Goal: Task Accomplishment & Management: Complete application form

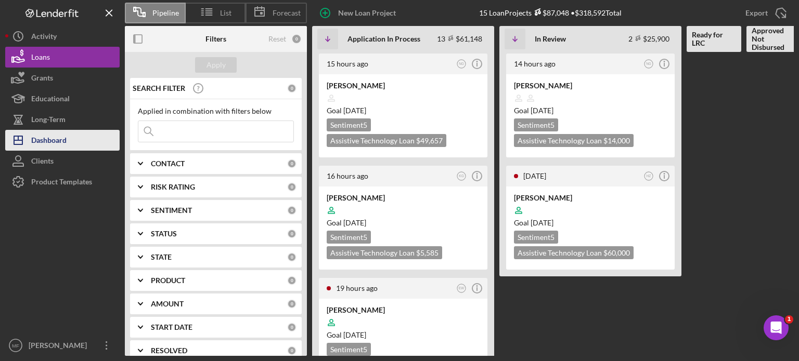
click at [44, 139] on div "Dashboard" at bounding box center [48, 141] width 35 height 23
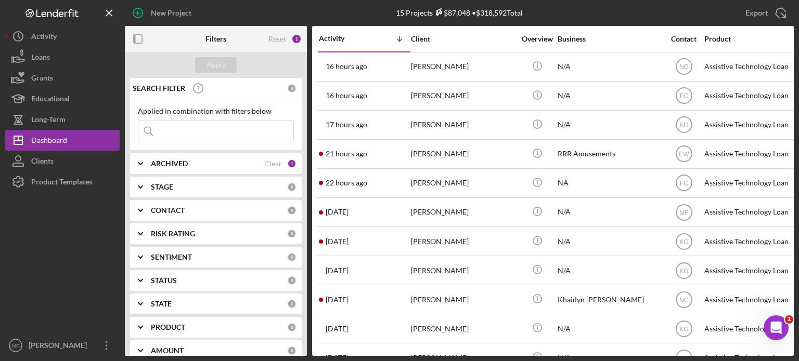
click at [244, 163] on div "ARCHIVED" at bounding box center [207, 164] width 113 height 8
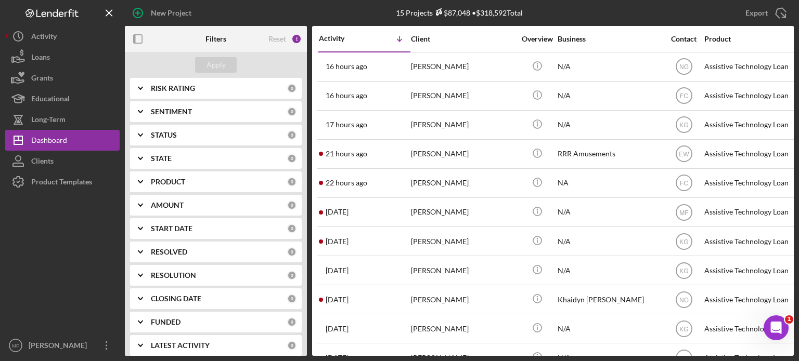
scroll to position [220, 0]
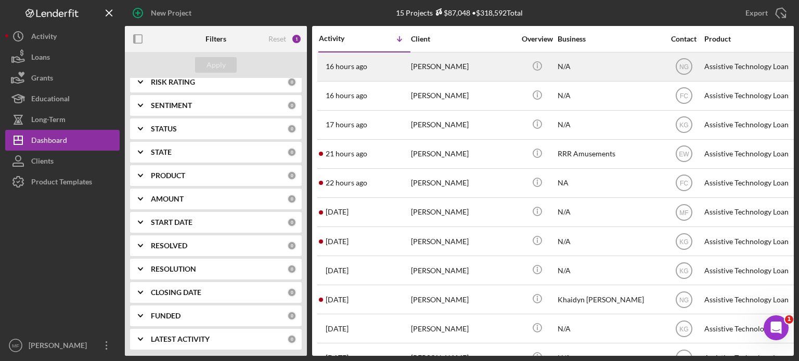
click at [474, 69] on div "[PERSON_NAME]" at bounding box center [463, 67] width 104 height 28
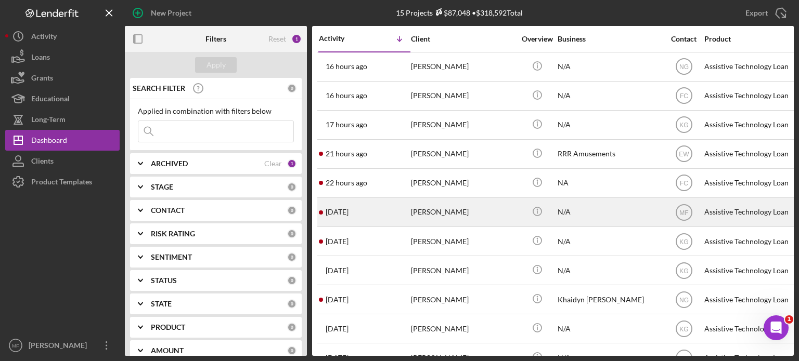
click at [460, 214] on div "[PERSON_NAME]" at bounding box center [463, 213] width 104 height 28
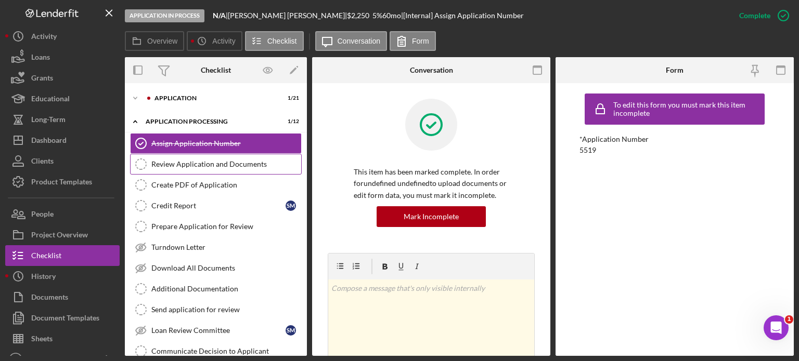
click at [211, 161] on div "Review Application and Documents" at bounding box center [226, 164] width 150 height 8
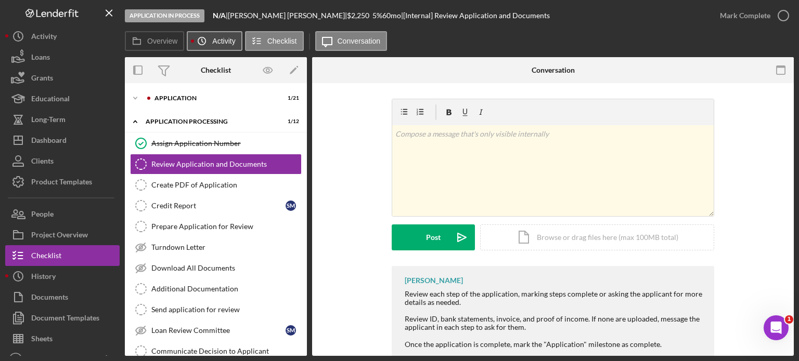
click at [222, 41] on label "Activity" at bounding box center [223, 41] width 23 height 8
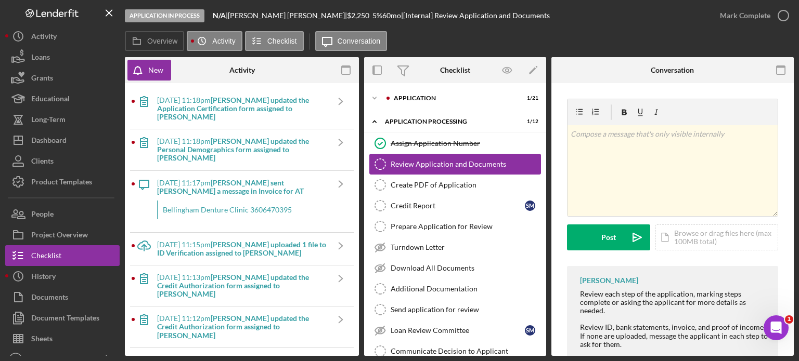
click at [415, 163] on div "Review Application and Documents" at bounding box center [466, 164] width 150 height 8
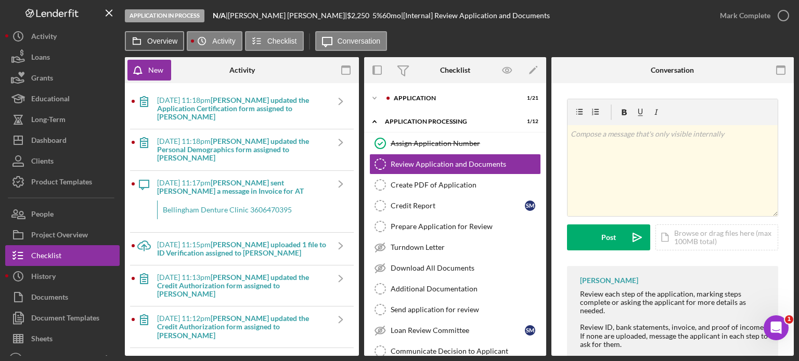
click at [164, 38] on label "Overview" at bounding box center [162, 41] width 30 height 8
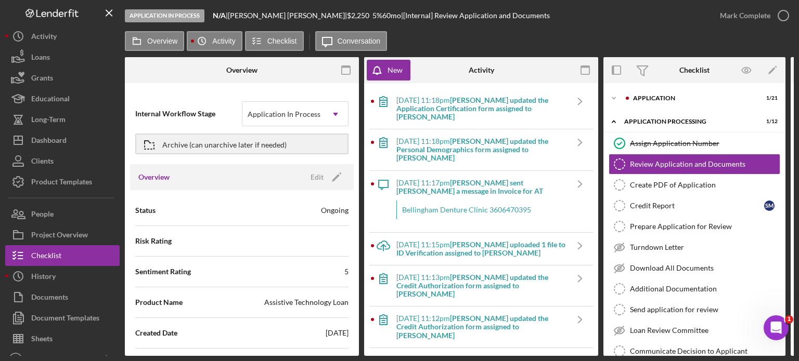
click at [585, 71] on icon "button" at bounding box center [585, 70] width 23 height 23
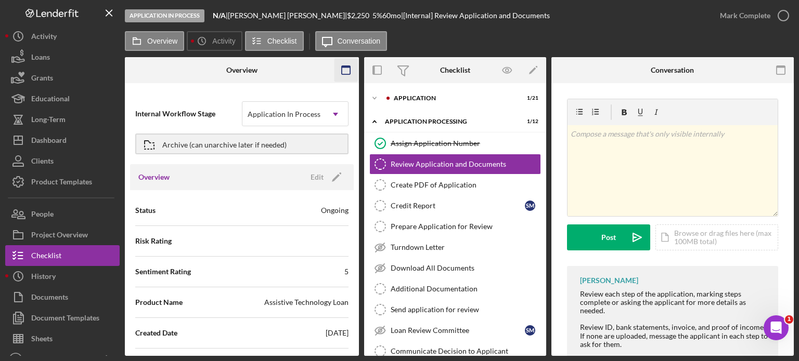
click at [345, 71] on icon "button" at bounding box center [345, 70] width 23 height 23
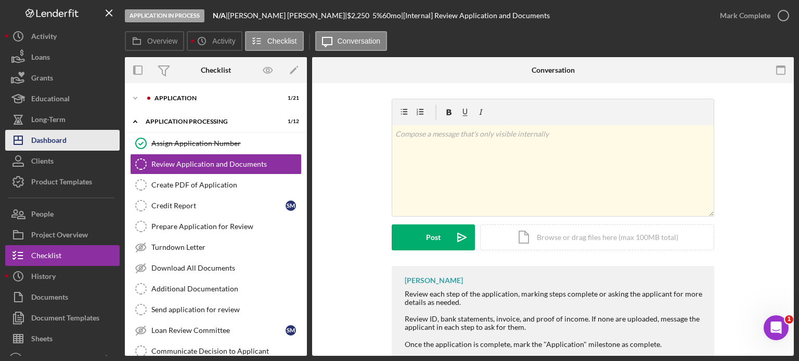
click at [54, 135] on div "Dashboard" at bounding box center [48, 141] width 35 height 23
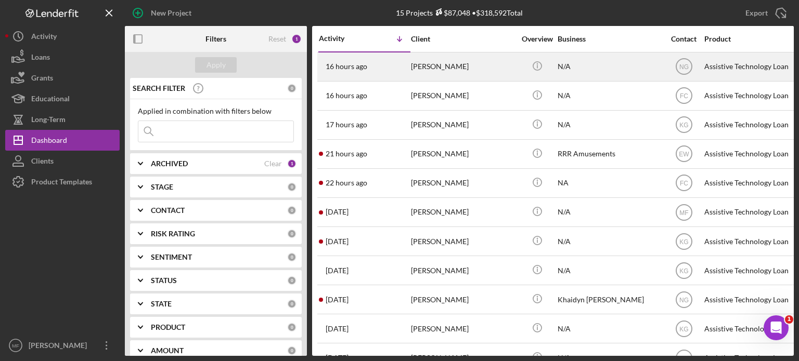
click at [500, 69] on div "[PERSON_NAME]" at bounding box center [463, 67] width 104 height 28
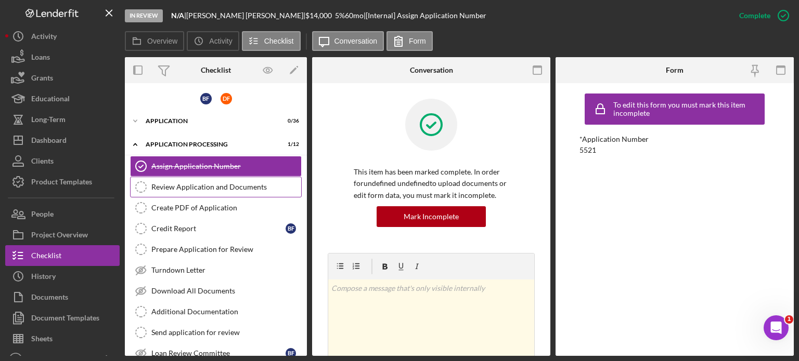
click at [203, 187] on div "Review Application and Documents" at bounding box center [226, 187] width 150 height 8
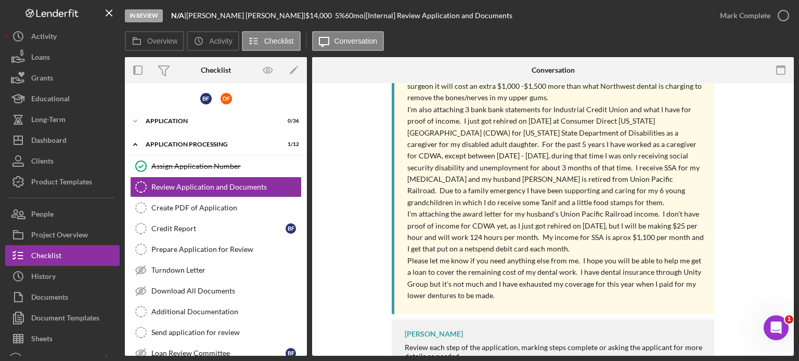
scroll to position [400, 0]
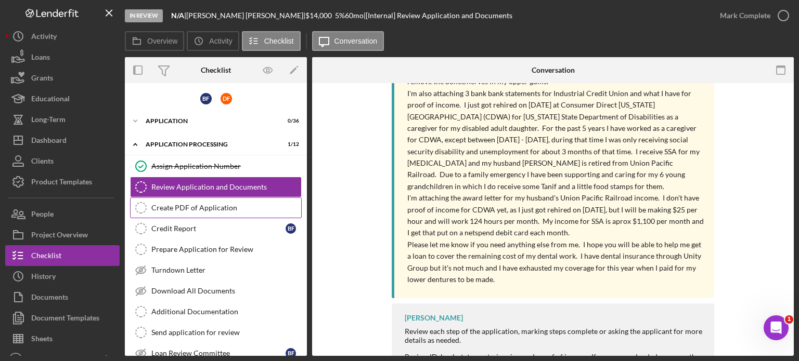
click at [199, 209] on div "Create PDF of Application" at bounding box center [226, 208] width 150 height 8
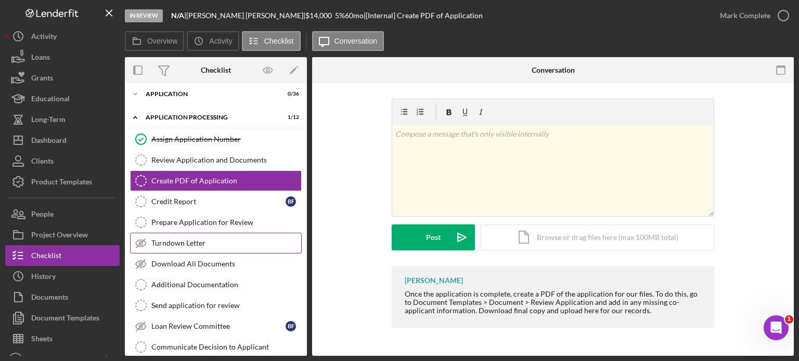
scroll to position [52, 0]
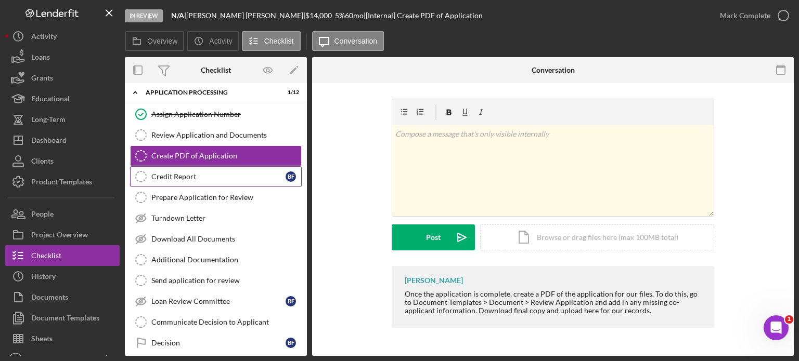
click at [177, 174] on div "Credit Report" at bounding box center [218, 177] width 134 height 8
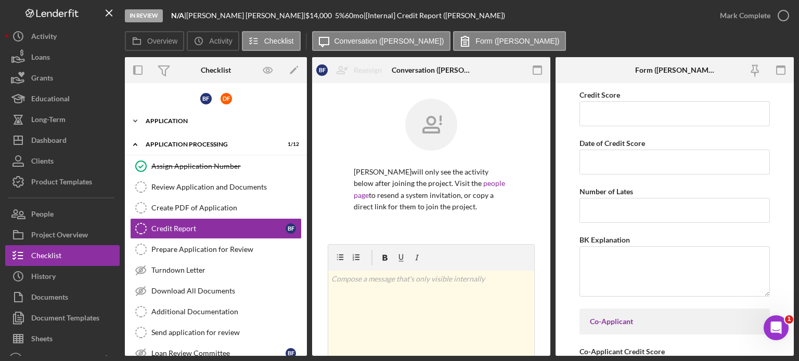
click at [170, 120] on div "Application" at bounding box center [220, 121] width 148 height 6
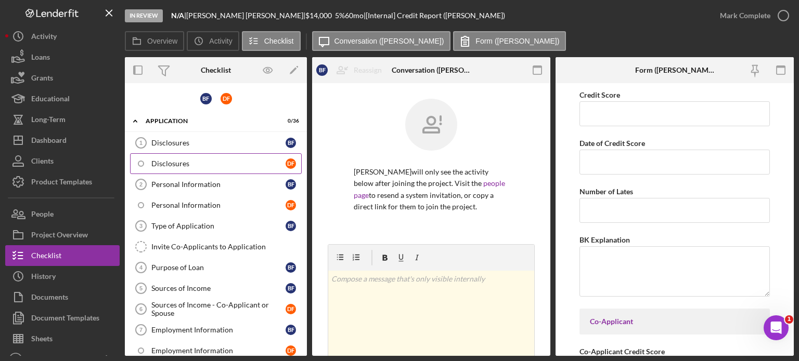
click at [183, 161] on div "Disclosures" at bounding box center [218, 164] width 134 height 8
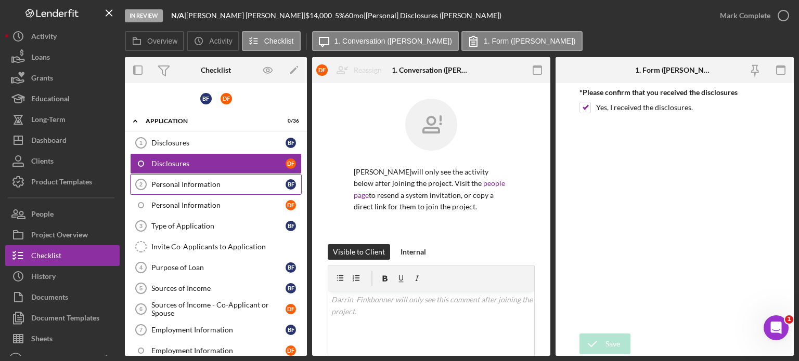
click at [195, 186] on div "Personal Information" at bounding box center [218, 184] width 134 height 8
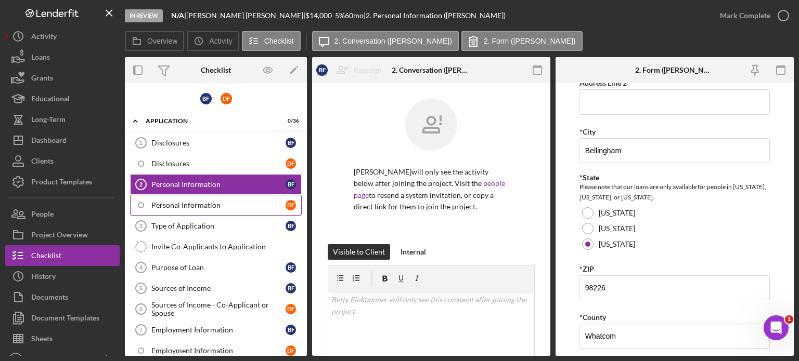
scroll to position [260, 0]
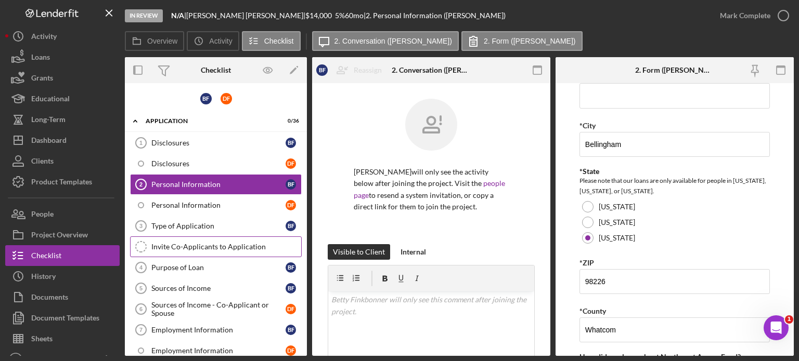
click at [196, 244] on div "Invite Co-Applicants to Application" at bounding box center [226, 247] width 150 height 8
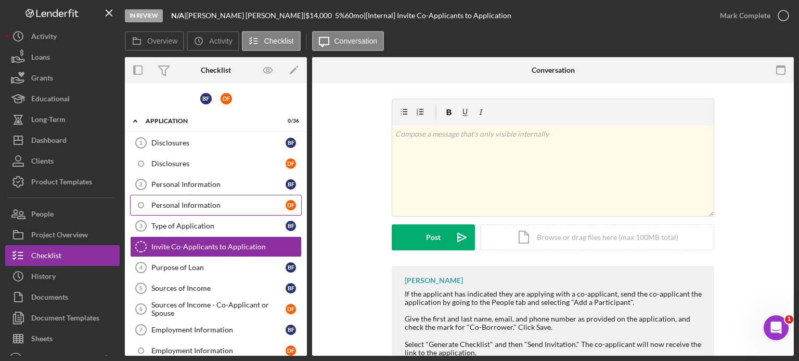
click at [199, 205] on div "Personal Information" at bounding box center [218, 205] width 134 height 8
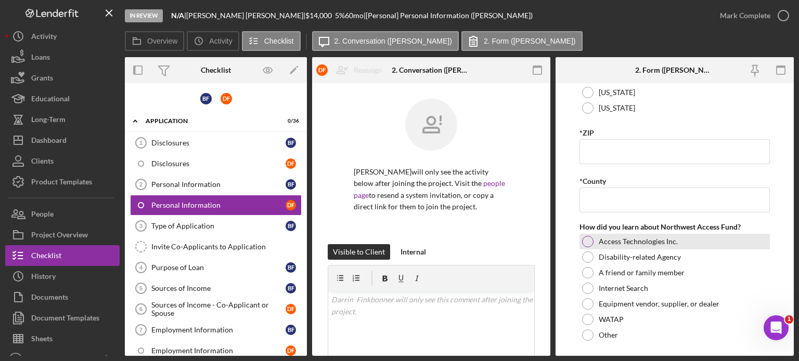
scroll to position [413, 0]
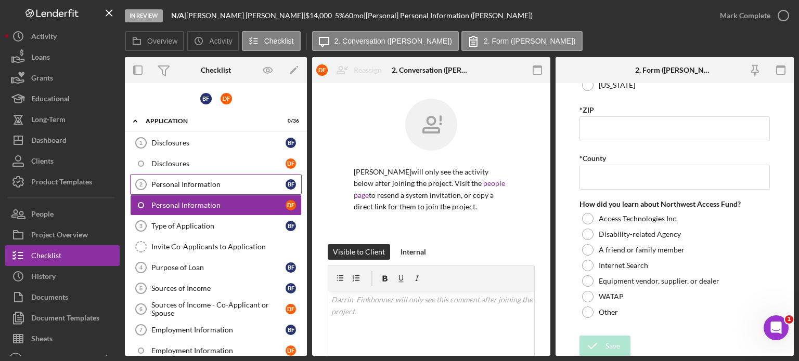
click at [200, 183] on div "Personal Information" at bounding box center [218, 184] width 134 height 8
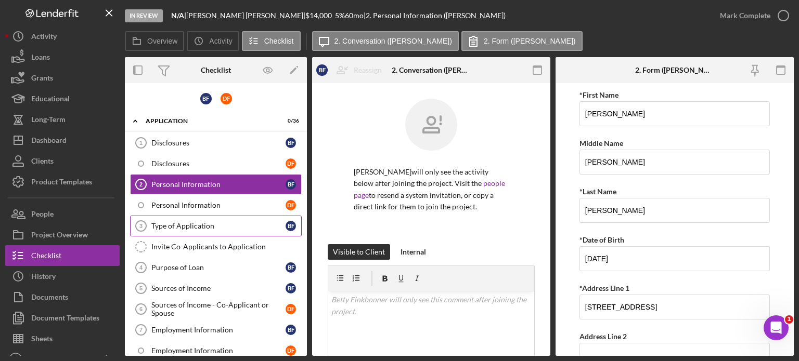
click at [197, 224] on div "Type of Application" at bounding box center [218, 226] width 134 height 8
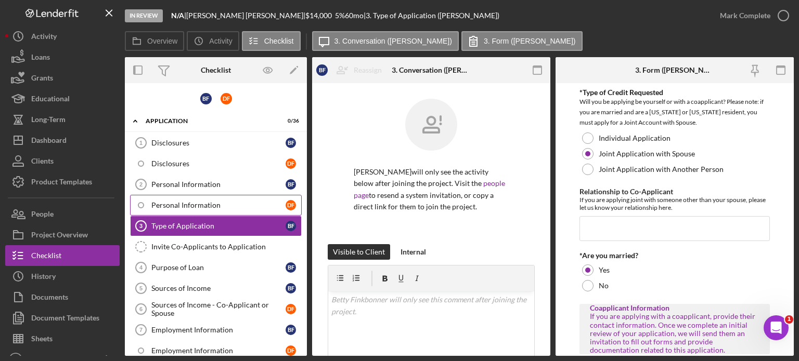
click at [193, 201] on div "Personal Information" at bounding box center [218, 205] width 134 height 8
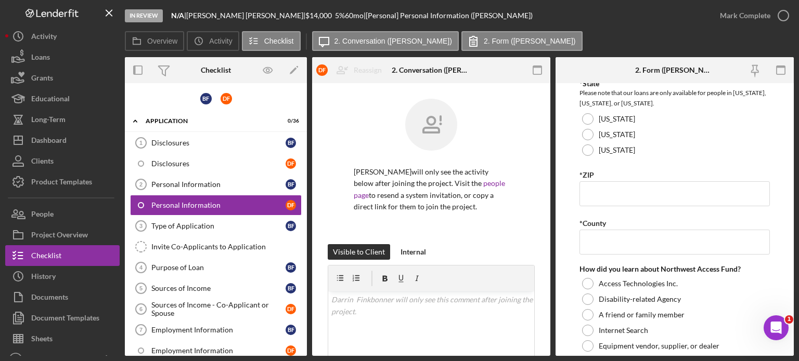
scroll to position [364, 0]
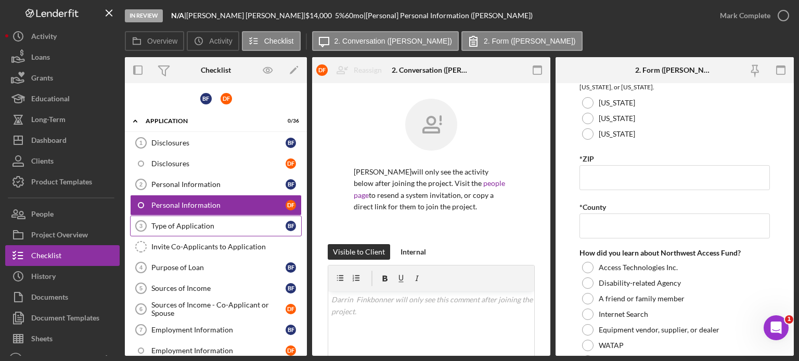
click at [197, 225] on div "Type of Application" at bounding box center [218, 226] width 134 height 8
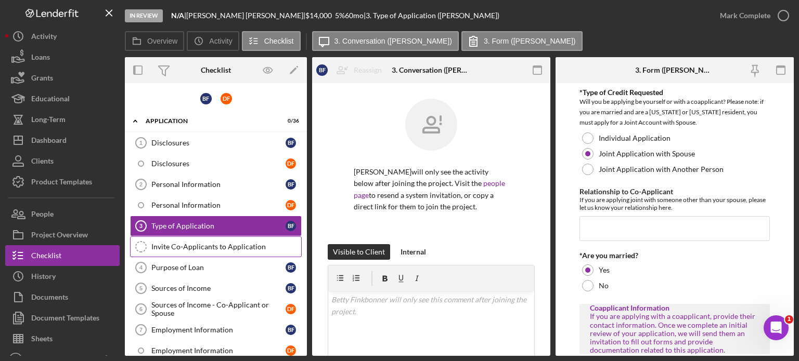
click at [184, 248] on div "Invite Co-Applicants to Application" at bounding box center [226, 247] width 150 height 8
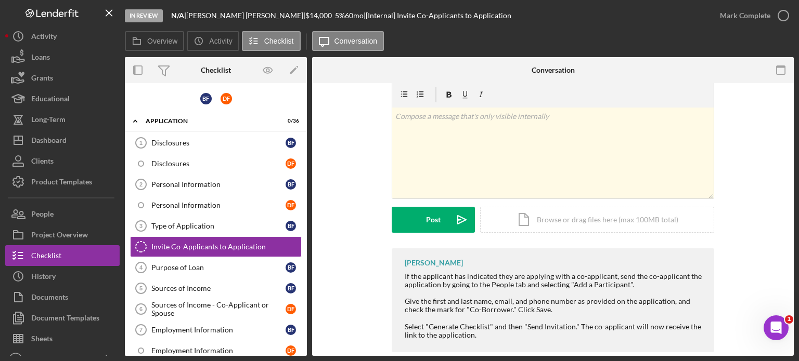
scroll to position [34, 0]
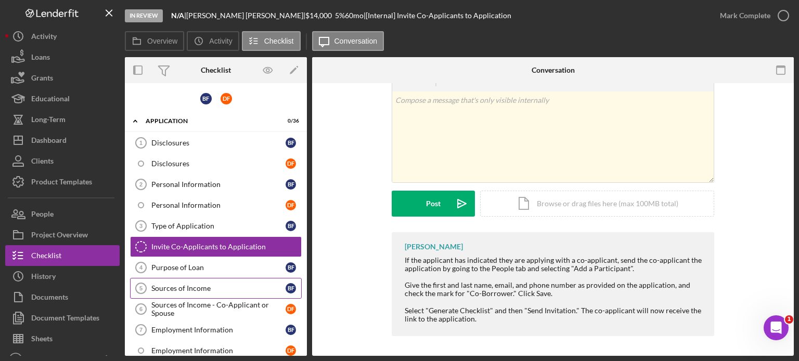
click at [208, 284] on div "Sources of Income" at bounding box center [218, 288] width 134 height 8
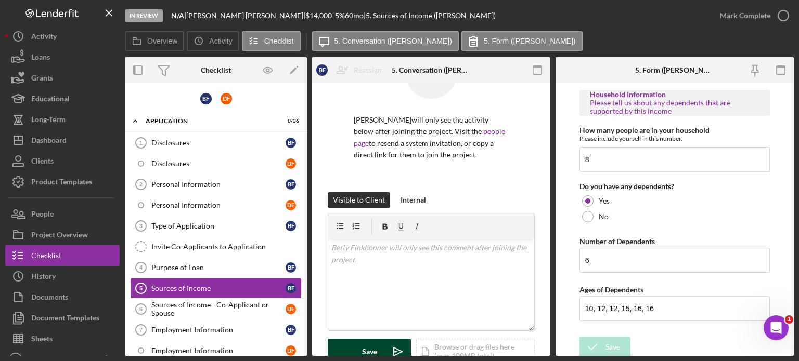
scroll to position [104, 0]
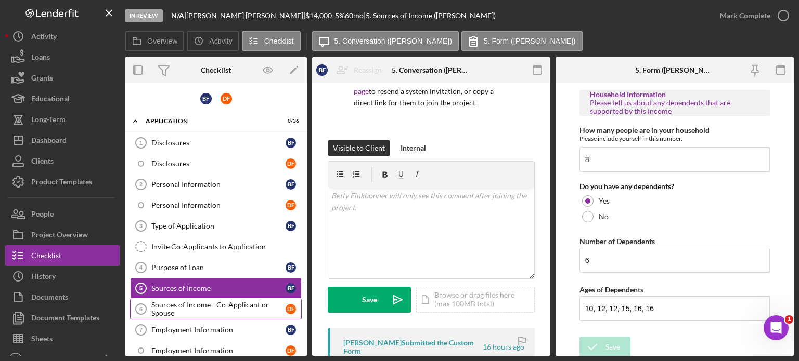
click at [237, 307] on div "Sources of Income - Co-Applicant or Spouse" at bounding box center [218, 309] width 134 height 17
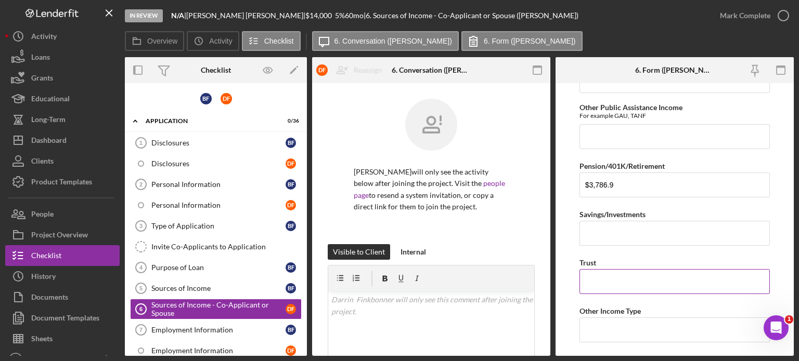
scroll to position [364, 0]
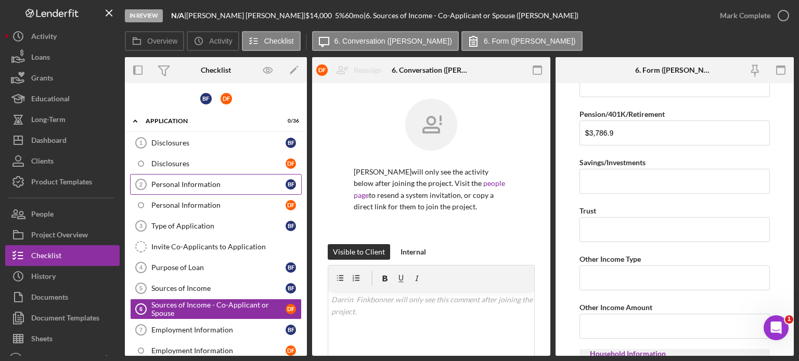
click at [197, 186] on div "Personal Information" at bounding box center [218, 184] width 134 height 8
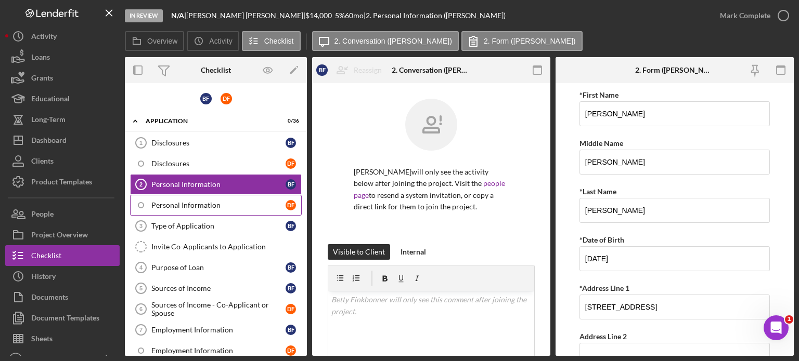
click at [197, 203] on div "Personal Information" at bounding box center [218, 205] width 134 height 8
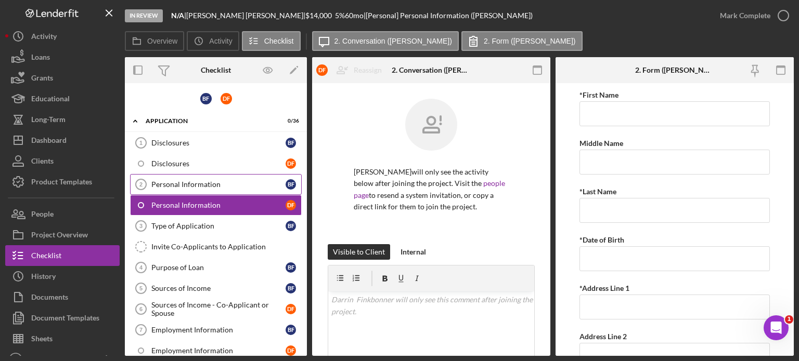
click at [195, 183] on div "Personal Information" at bounding box center [218, 184] width 134 height 8
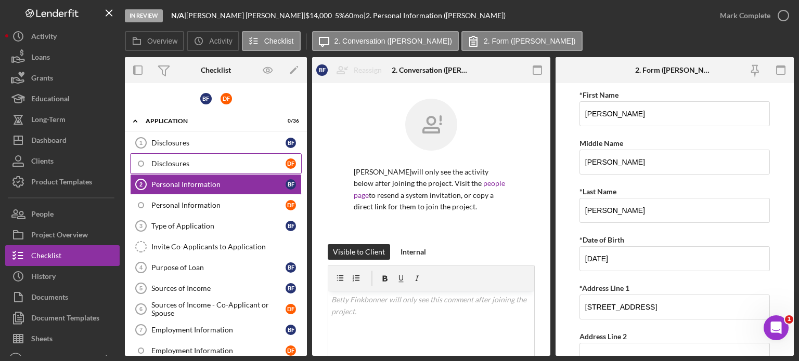
click at [175, 163] on div "Disclosures" at bounding box center [218, 164] width 134 height 8
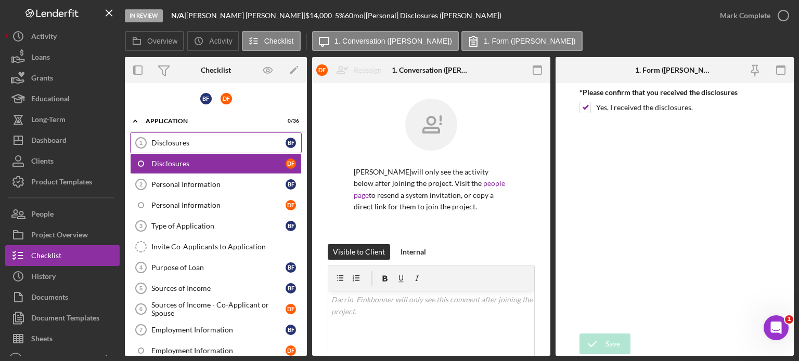
click at [165, 142] on div "Disclosures" at bounding box center [218, 143] width 134 height 8
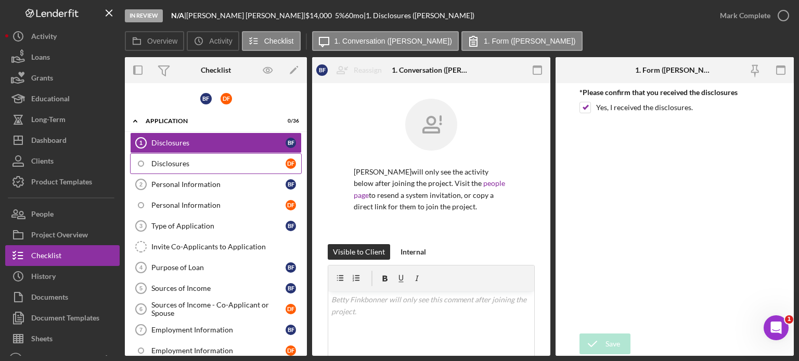
click at [170, 161] on div "Disclosures" at bounding box center [218, 164] width 134 height 8
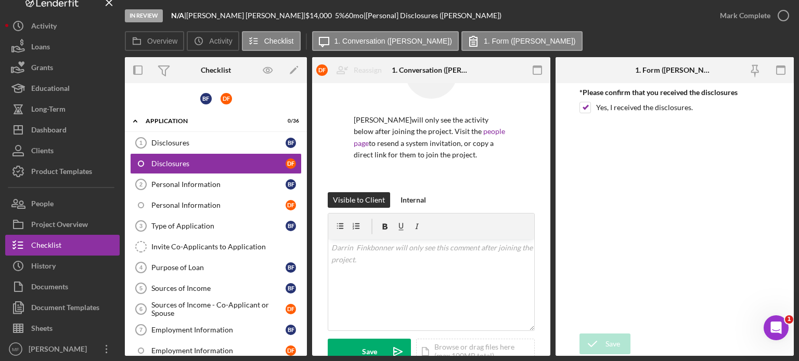
scroll to position [14, 0]
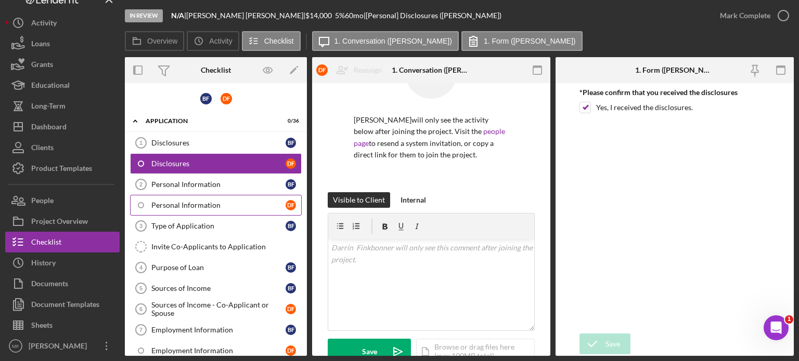
click at [204, 205] on div "Personal Information" at bounding box center [218, 205] width 134 height 8
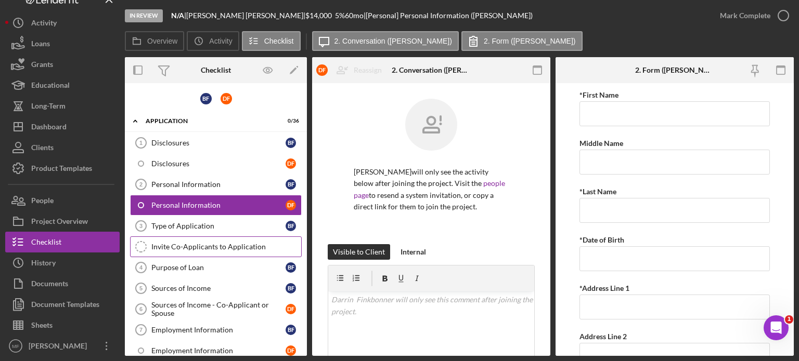
click at [211, 245] on div "Invite Co-Applicants to Application" at bounding box center [226, 247] width 150 height 8
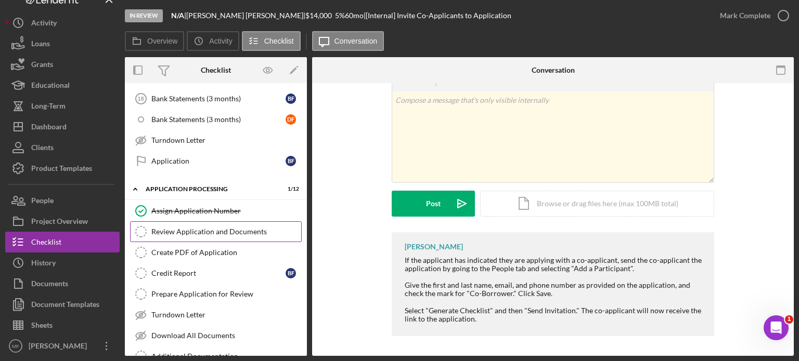
scroll to position [728, 0]
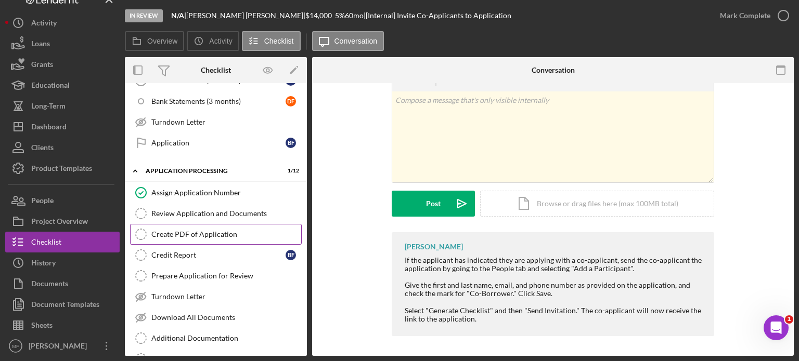
click at [204, 230] on div "Create PDF of Application" at bounding box center [226, 234] width 150 height 8
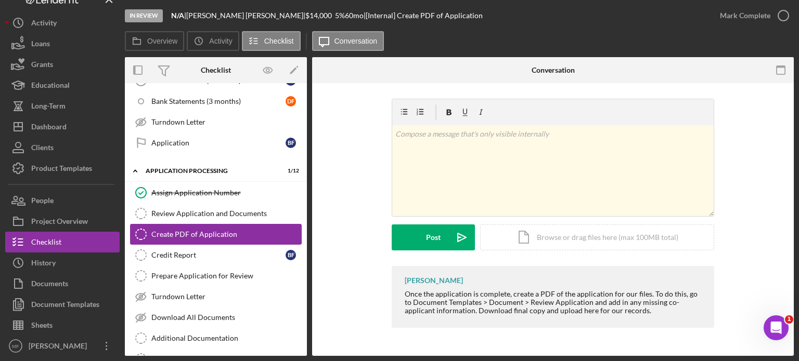
click at [206, 230] on div "Create PDF of Application" at bounding box center [226, 234] width 150 height 8
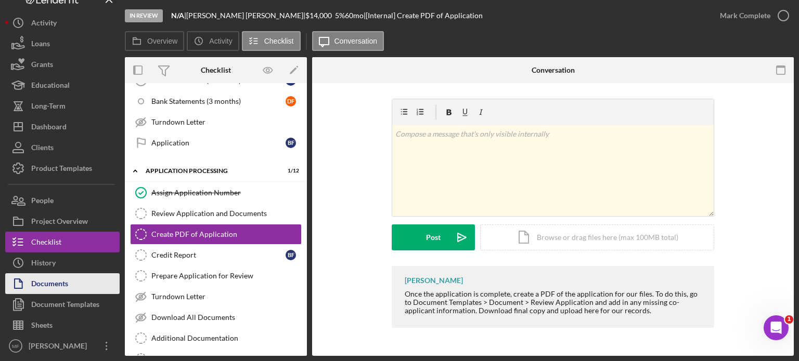
click at [32, 282] on div "Documents" at bounding box center [49, 285] width 37 height 23
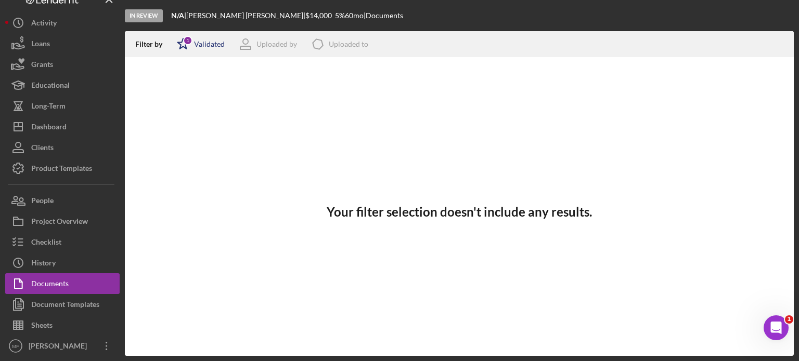
click at [202, 44] on div "Validated" at bounding box center [209, 44] width 31 height 8
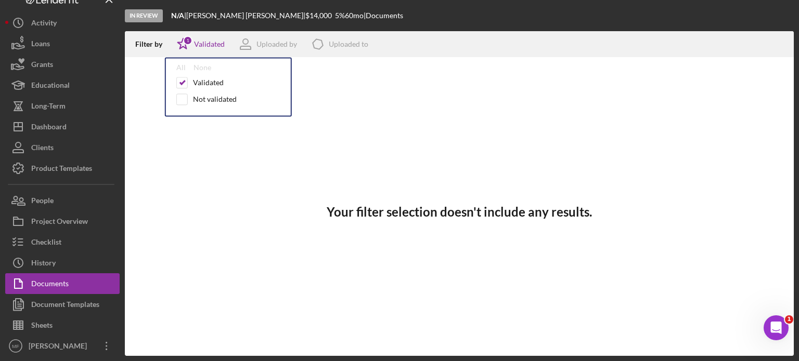
click at [172, 89] on div "All None Validated Not validated" at bounding box center [228, 86] width 127 height 59
click at [183, 84] on input "checkbox" at bounding box center [182, 82] width 10 height 10
checkbox input "false"
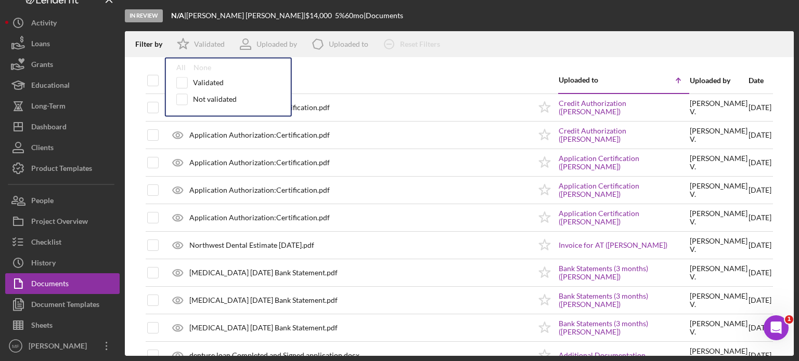
click at [460, 74] on div "Document" at bounding box center [350, 80] width 360 height 25
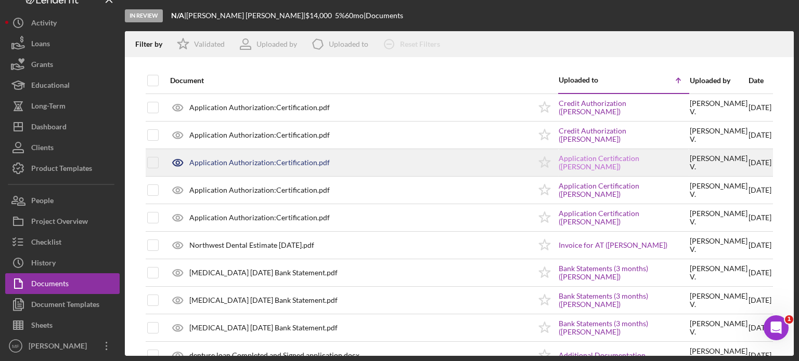
click at [603, 160] on link "Application Certification ([PERSON_NAME])" at bounding box center [624, 162] width 130 height 17
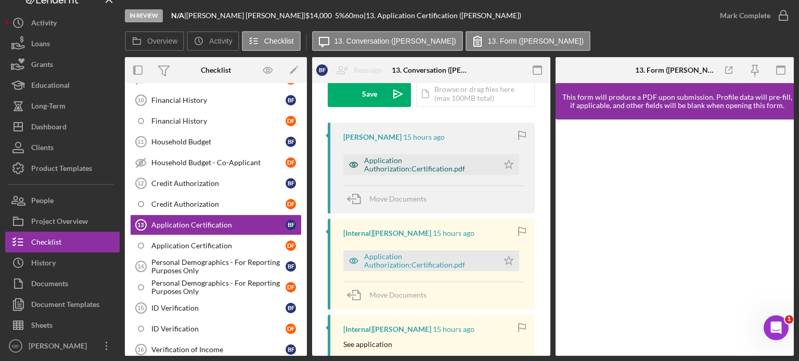
scroll to position [312, 0]
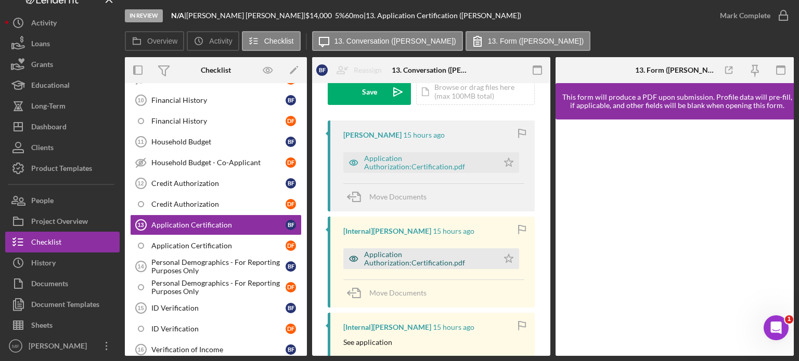
click at [407, 262] on div "Application Authorization:Certification.pdf" at bounding box center [428, 259] width 129 height 17
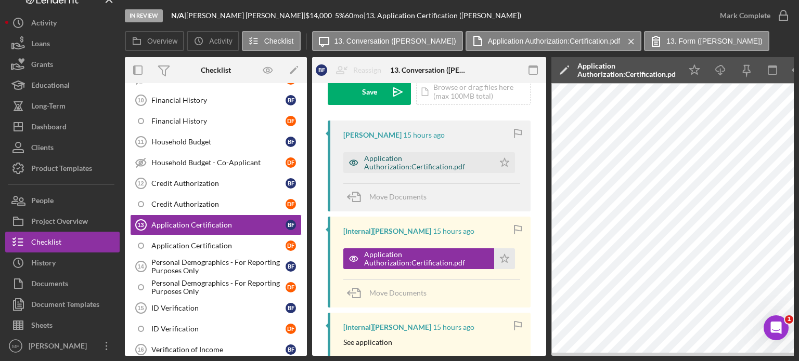
click at [394, 161] on div "Application Authorization:Certification.pdf" at bounding box center [426, 162] width 125 height 17
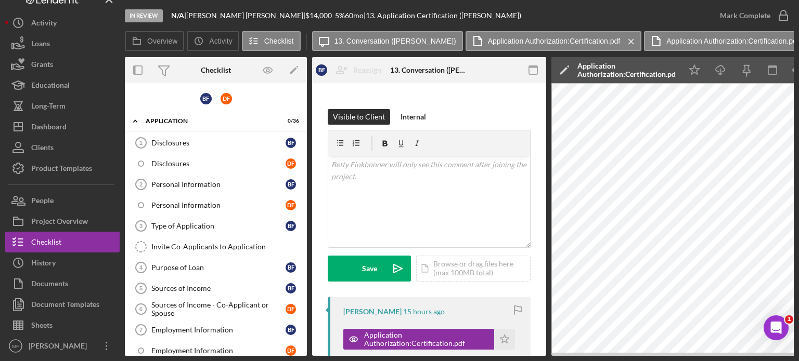
scroll to position [0, 0]
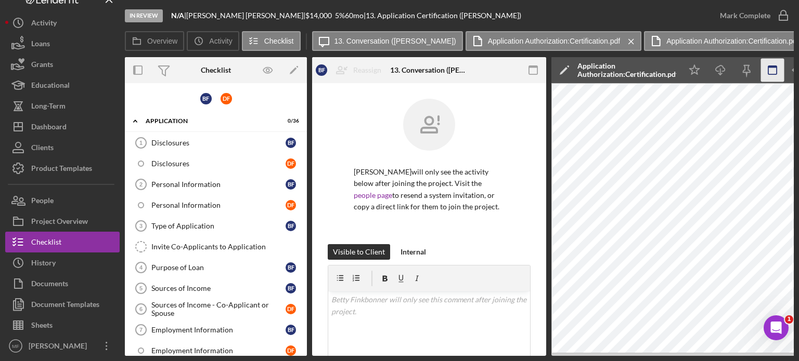
click at [774, 68] on icon "button" at bounding box center [772, 70] width 23 height 23
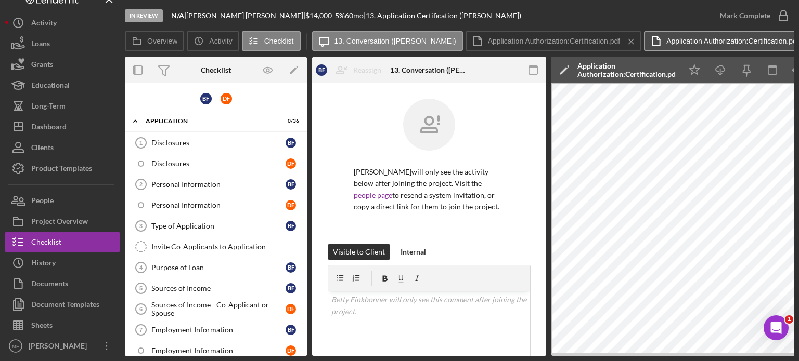
click at [798, 40] on icon "Icon/Menu Close" at bounding box center [809, 42] width 18 height 26
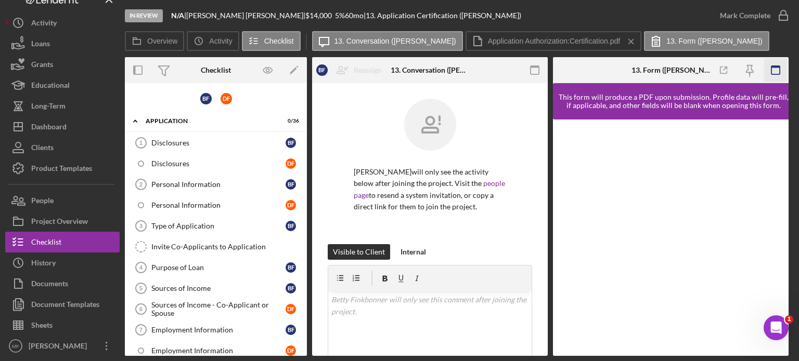
click at [776, 70] on icon "button" at bounding box center [775, 70] width 23 height 23
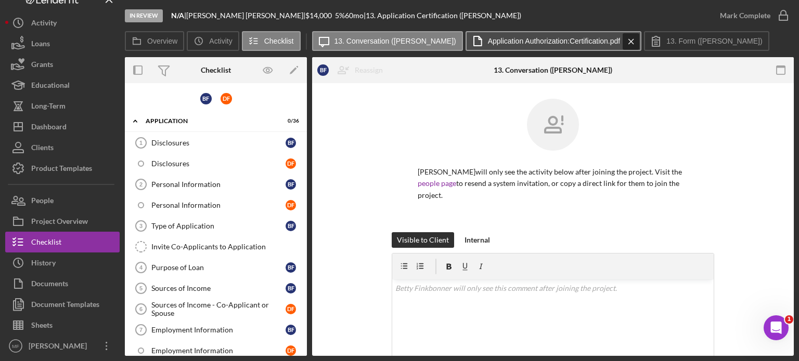
click at [628, 39] on g at bounding box center [630, 41] width 5 height 5
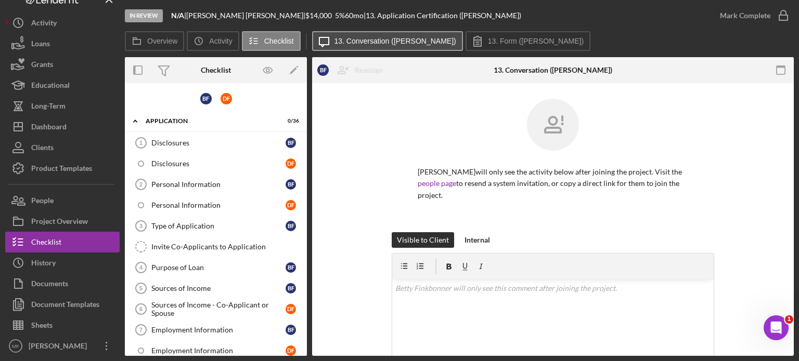
click at [380, 41] on label "13. Conversation ([PERSON_NAME])" at bounding box center [395, 41] width 122 height 8
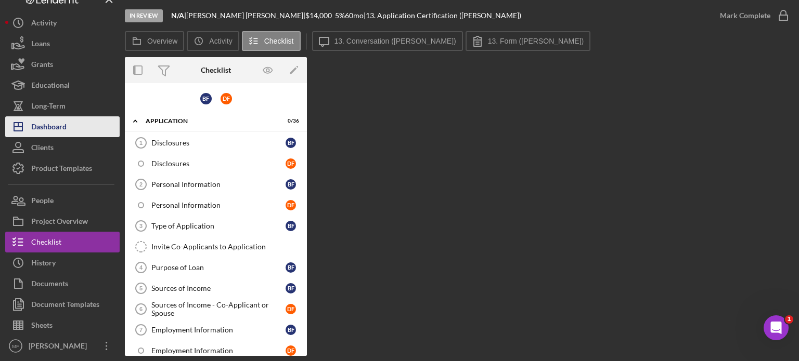
click at [57, 125] on div "Dashboard" at bounding box center [48, 127] width 35 height 23
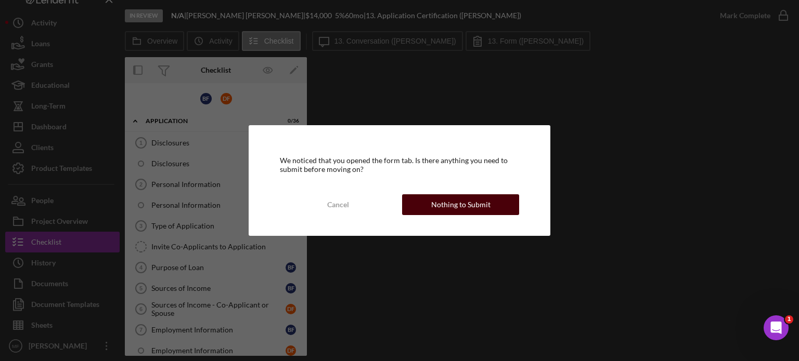
click at [450, 203] on div "Nothing to Submit" at bounding box center [460, 204] width 59 height 21
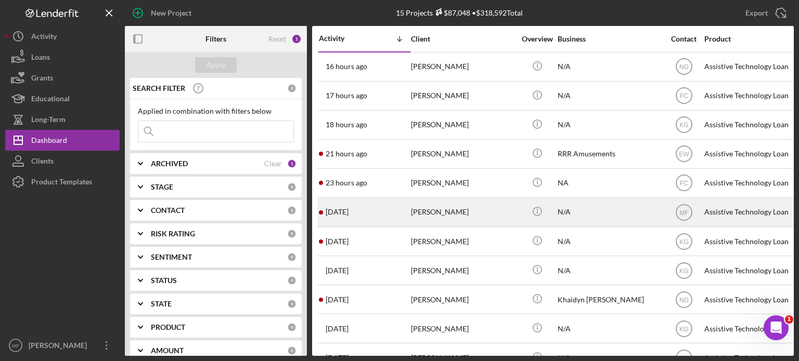
click at [455, 215] on div "[PERSON_NAME]" at bounding box center [463, 213] width 104 height 28
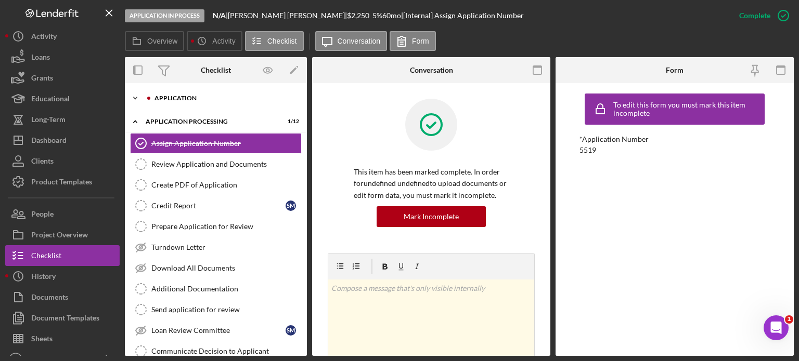
click at [168, 97] on div "Application" at bounding box center [223, 98] width 139 height 6
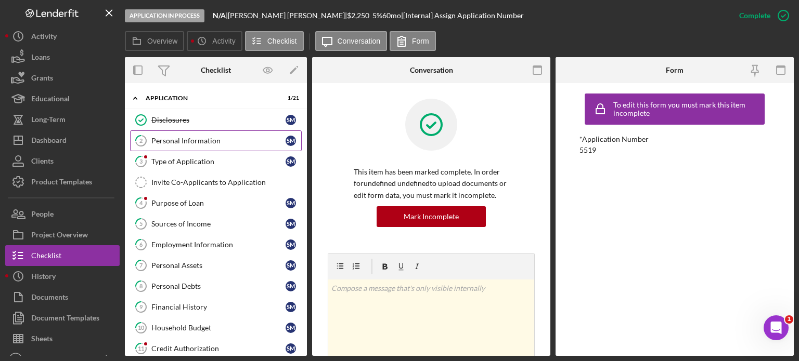
click at [186, 140] on div "Personal Information" at bounding box center [218, 141] width 134 height 8
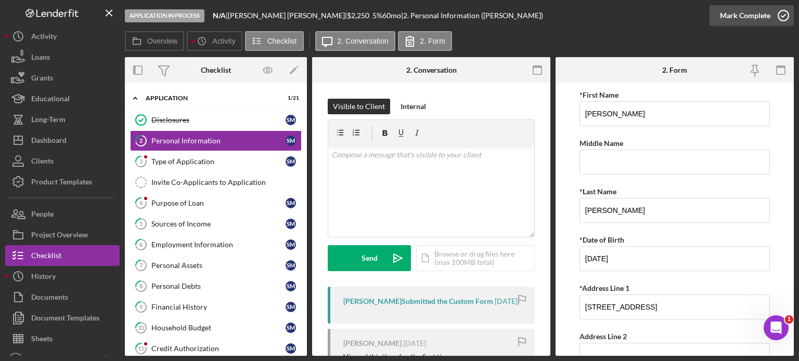
click at [781, 15] on icon "button" at bounding box center [783, 16] width 26 height 26
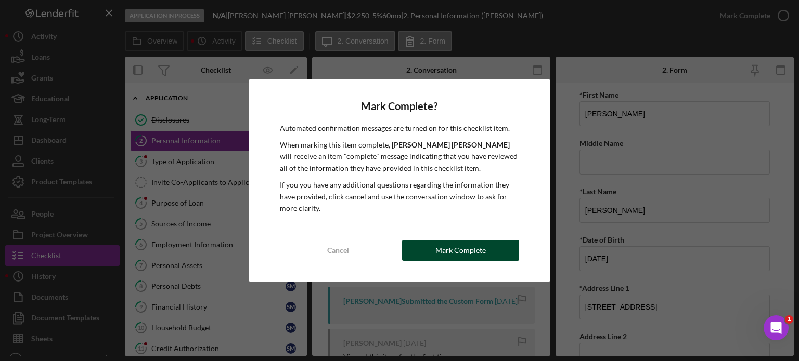
click at [466, 247] on div "Mark Complete" at bounding box center [460, 250] width 50 height 21
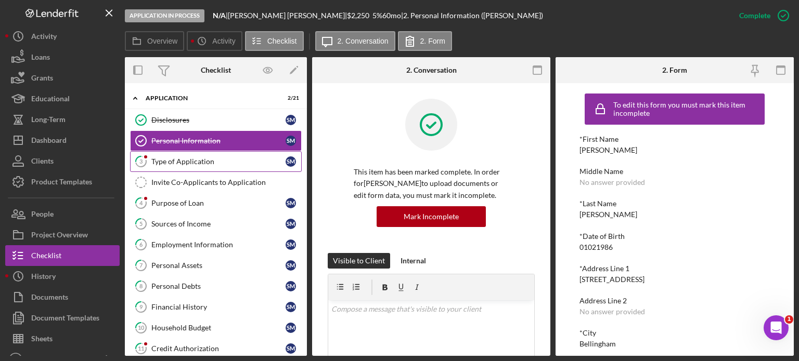
click at [193, 161] on div "Type of Application" at bounding box center [218, 162] width 134 height 8
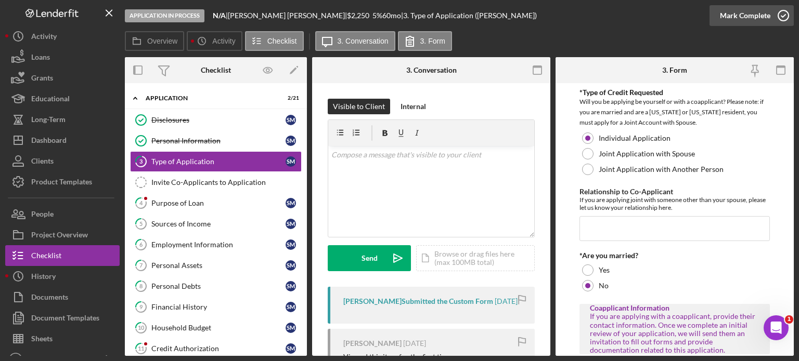
click at [778, 14] on icon "button" at bounding box center [783, 16] width 26 height 26
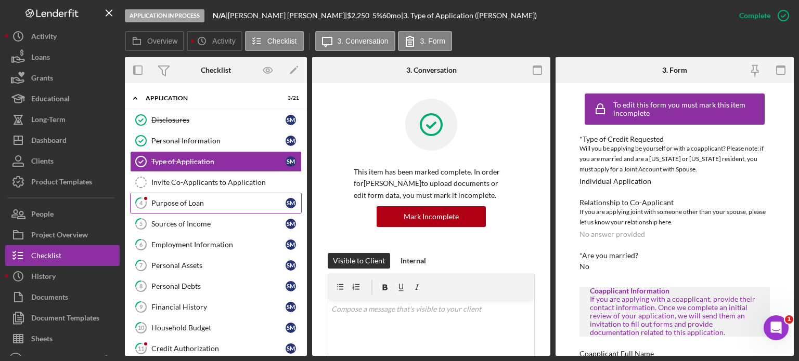
click at [175, 201] on div "Purpose of Loan" at bounding box center [218, 203] width 134 height 8
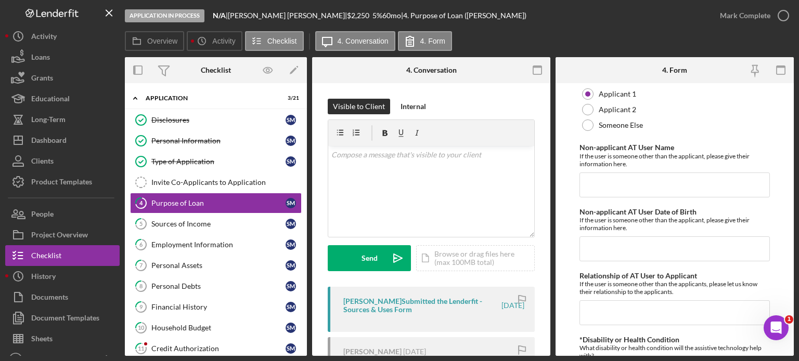
scroll to position [967, 0]
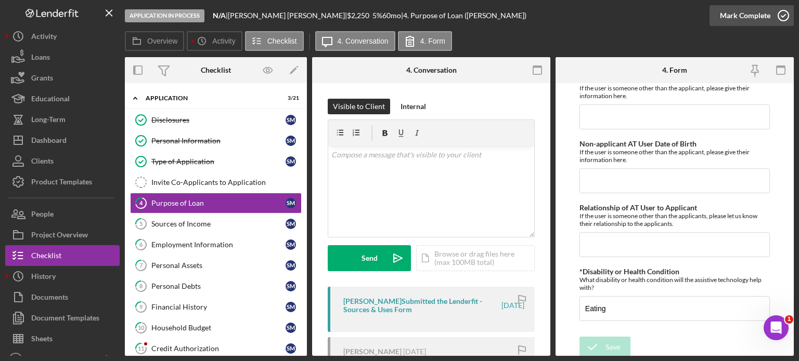
click at [782, 15] on icon "button" at bounding box center [783, 16] width 26 height 26
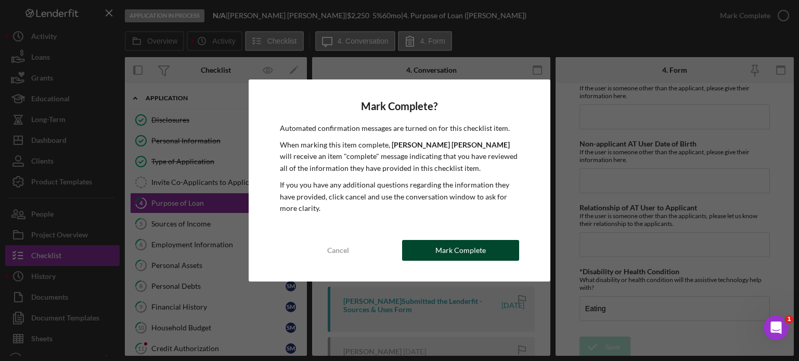
click at [475, 249] on div "Mark Complete" at bounding box center [460, 250] width 50 height 21
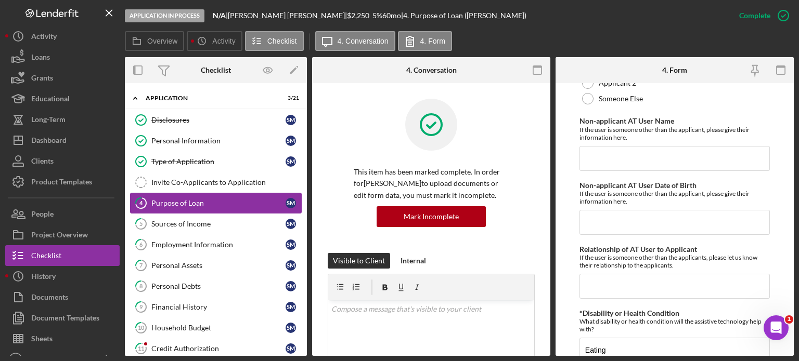
scroll to position [1008, 0]
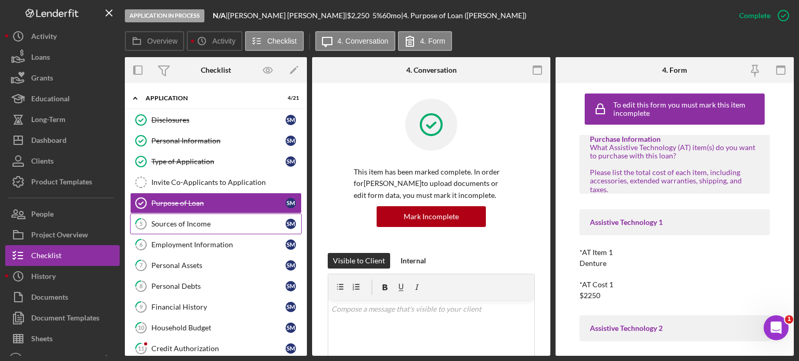
click at [190, 222] on div "Sources of Income" at bounding box center [218, 224] width 134 height 8
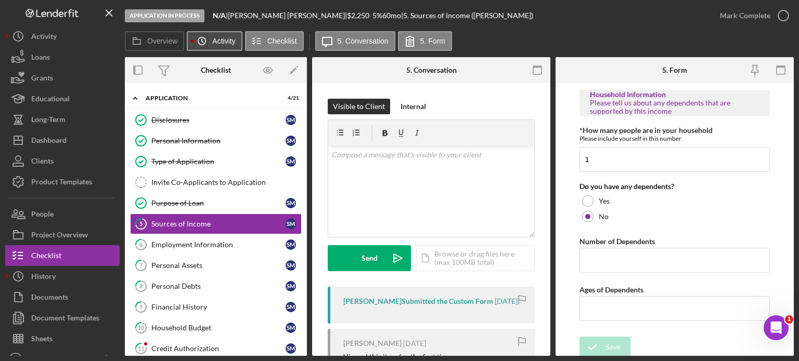
click at [204, 41] on icon "Icon/History" at bounding box center [201, 41] width 21 height 21
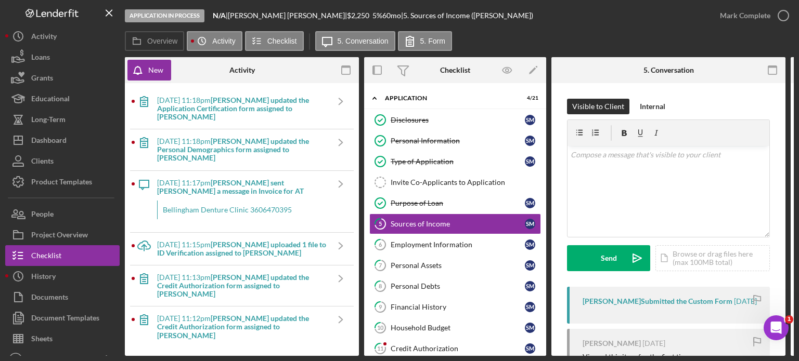
click at [245, 101] on b "[PERSON_NAME] updated the Application Certification form assigned to [PERSON_NA…" at bounding box center [233, 108] width 152 height 25
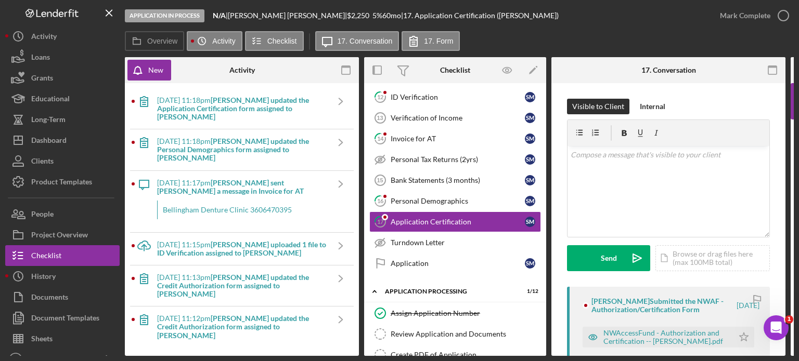
scroll to position [52, 0]
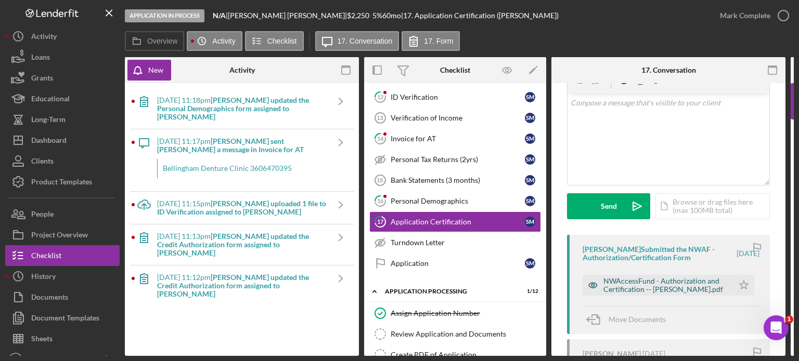
click at [653, 289] on div "NWAccessFund - Authorization and Certification -- [PERSON_NAME].pdf" at bounding box center [665, 285] width 125 height 17
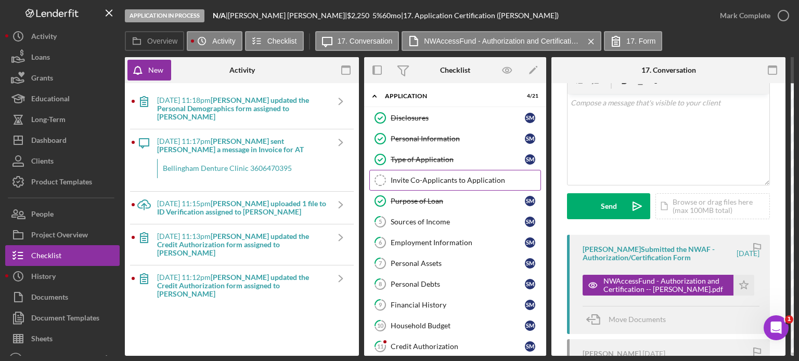
scroll to position [0, 0]
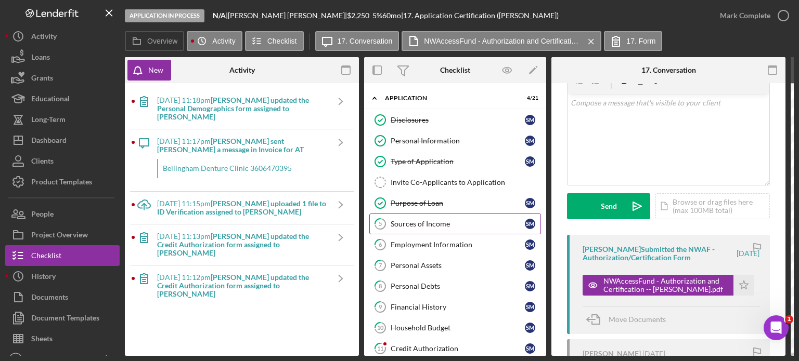
click at [425, 224] on div "Sources of Income" at bounding box center [458, 224] width 134 height 8
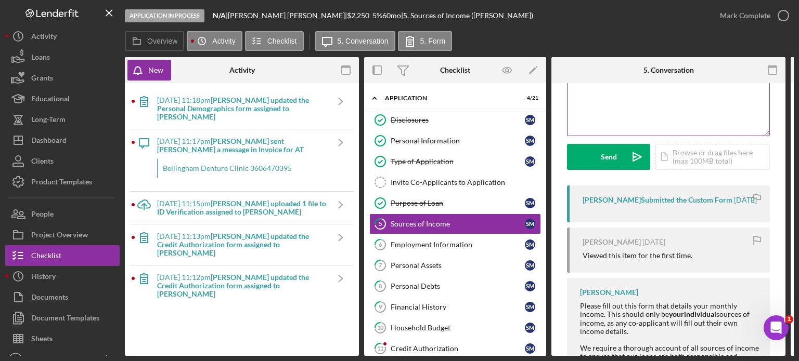
scroll to position [104, 0]
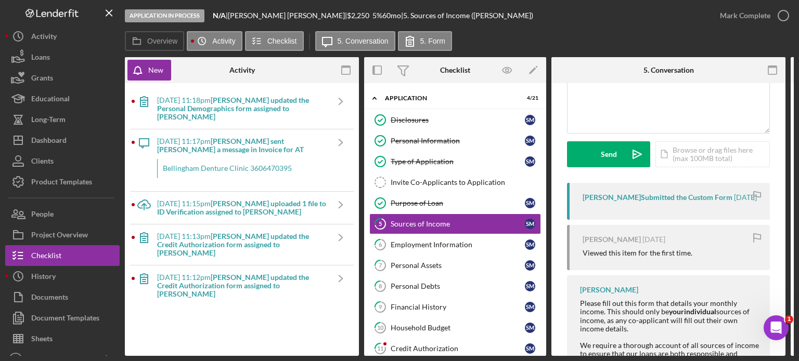
click at [241, 105] on b "[PERSON_NAME] updated the Personal Demographics form assigned to [PERSON_NAME]" at bounding box center [233, 108] width 152 height 25
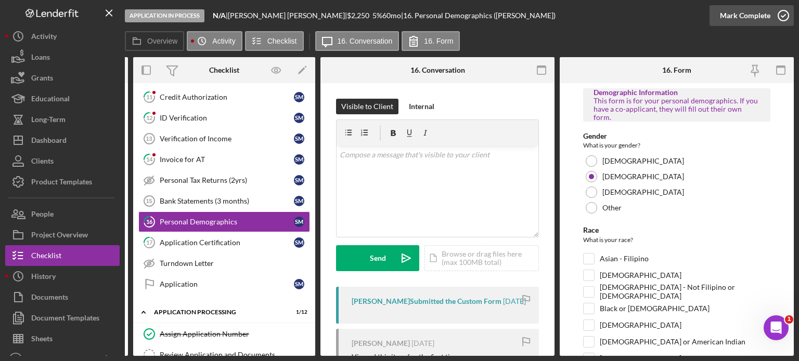
click at [778, 17] on icon "button" at bounding box center [783, 16] width 26 height 26
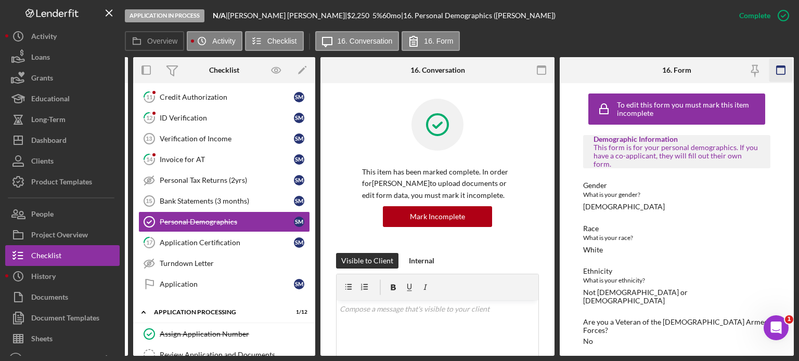
click at [782, 70] on icon "button" at bounding box center [780, 70] width 23 height 23
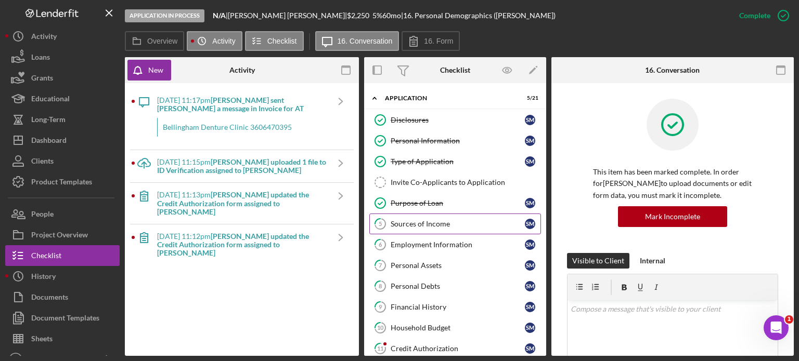
click at [427, 223] on div "Sources of Income" at bounding box center [458, 224] width 134 height 8
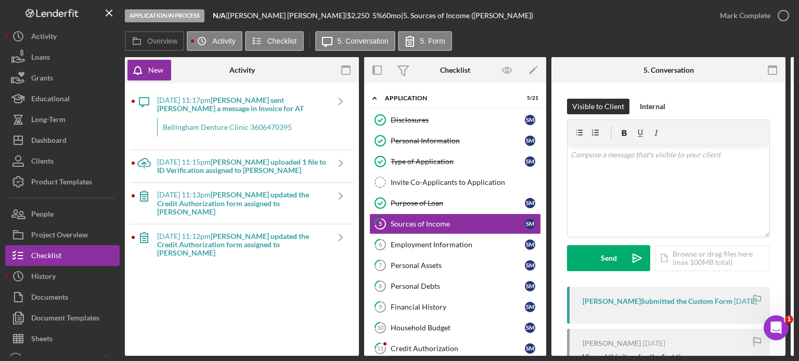
click at [241, 127] on div "Bellingham Denture Clinic 3606470395" at bounding box center [242, 127] width 171 height 19
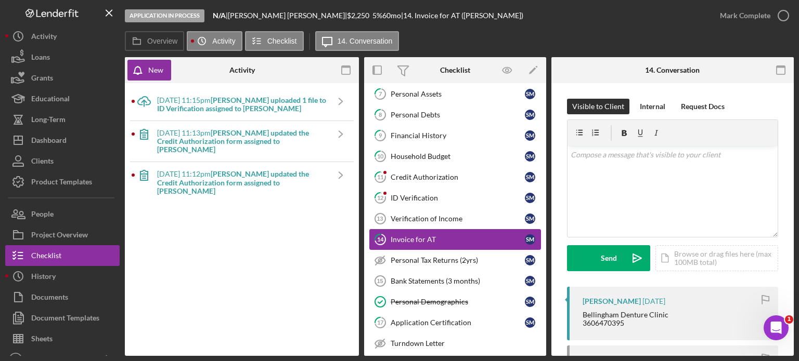
scroll to position [208, 0]
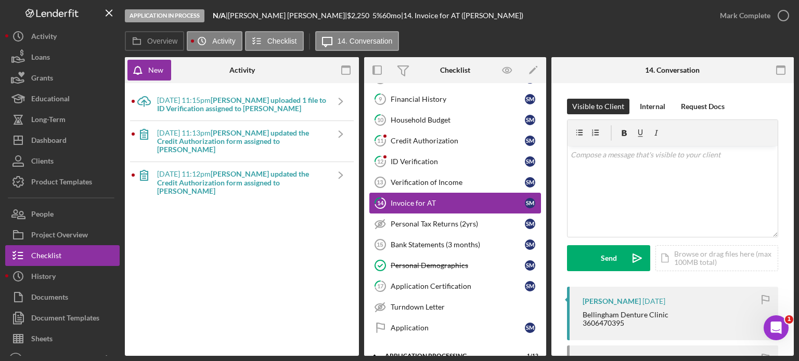
click at [430, 199] on div "Invoice for AT" at bounding box center [458, 203] width 134 height 8
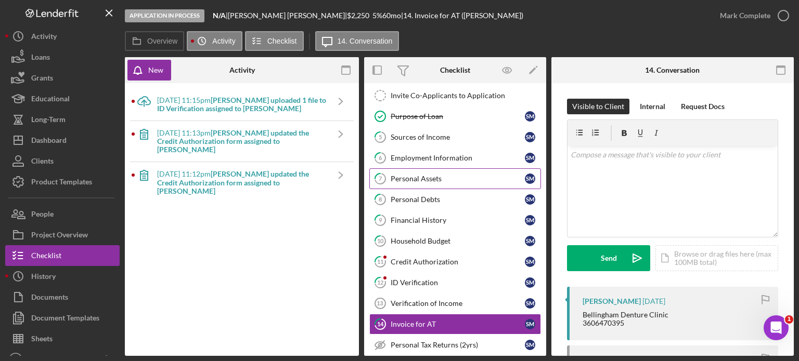
scroll to position [0, 0]
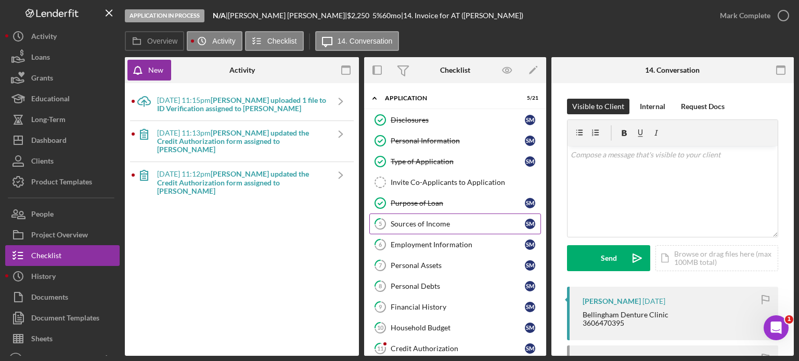
click at [424, 223] on div "Sources of Income" at bounding box center [458, 224] width 134 height 8
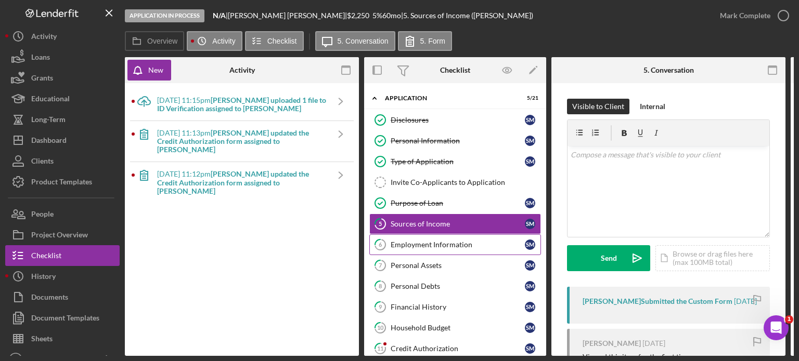
click at [437, 244] on div "Employment Information" at bounding box center [458, 245] width 134 height 8
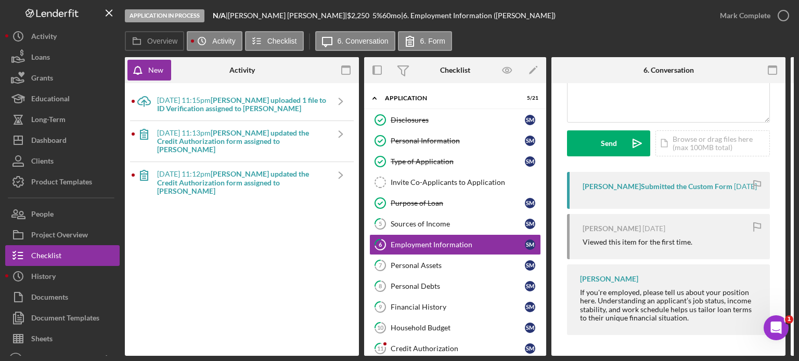
scroll to position [125, 0]
click at [661, 183] on div "[PERSON_NAME] Submitted the Custom Form" at bounding box center [657, 187] width 150 height 8
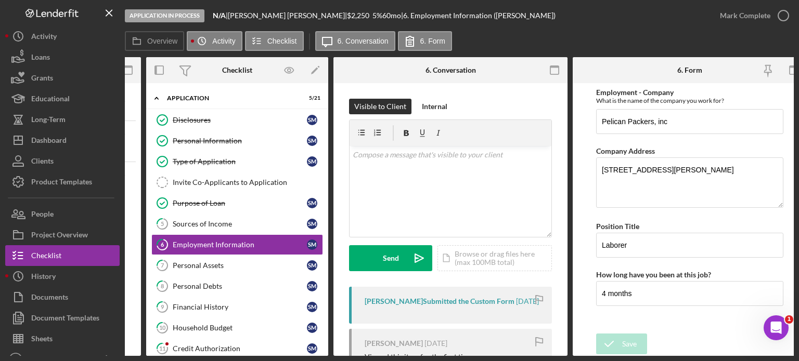
scroll to position [0, 218]
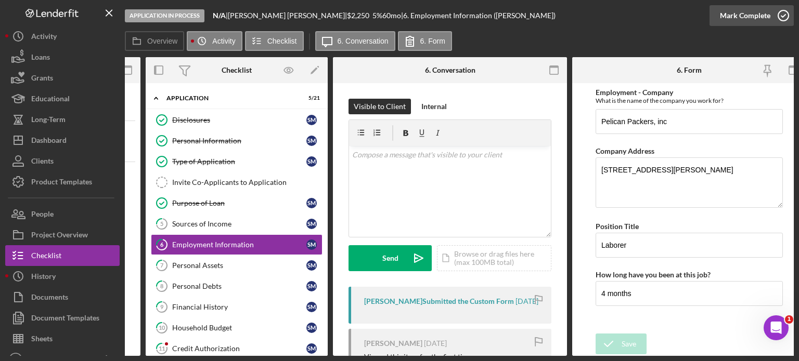
click at [781, 16] on icon "button" at bounding box center [783, 16] width 26 height 26
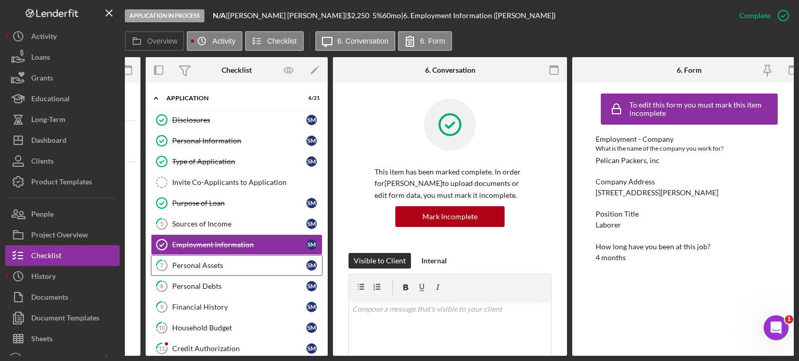
click at [207, 265] on div "Personal Assets" at bounding box center [239, 266] width 134 height 8
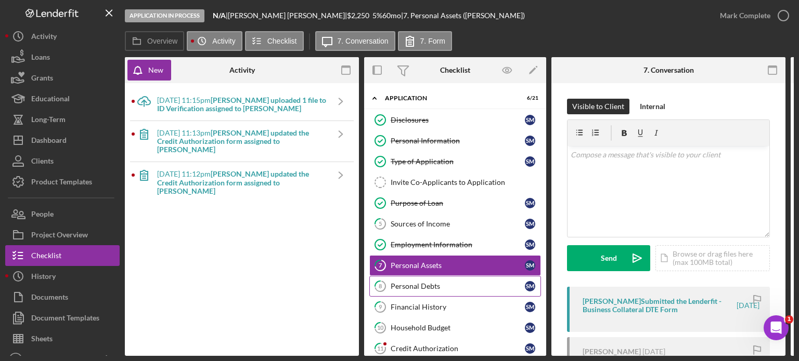
click at [427, 282] on div "Personal Debts" at bounding box center [458, 286] width 134 height 8
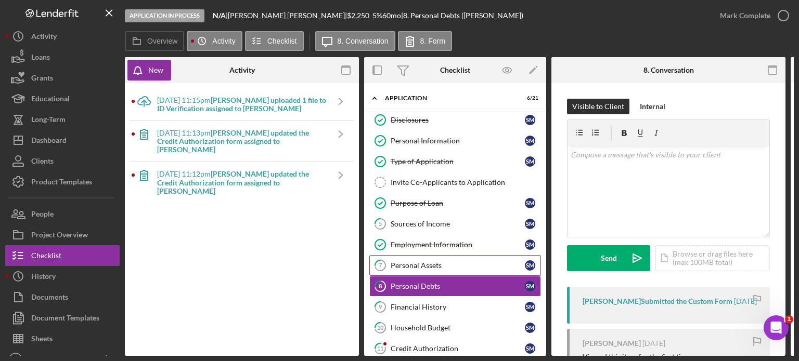
click at [419, 264] on div "Personal Assets" at bounding box center [458, 266] width 134 height 8
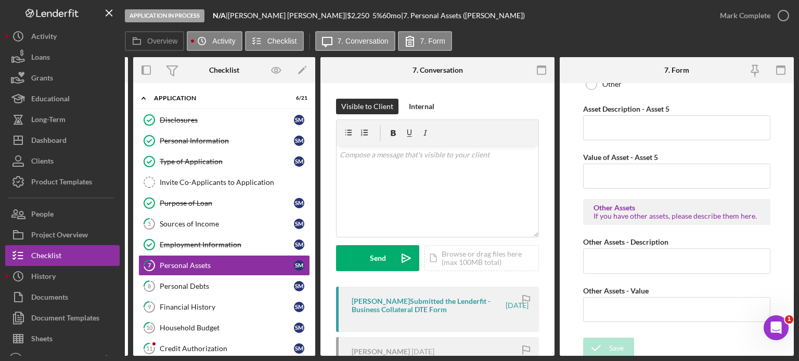
scroll to position [1606, 0]
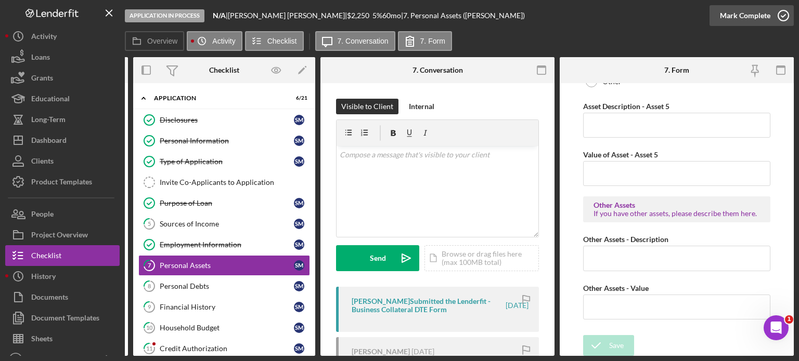
click at [782, 14] on icon "button" at bounding box center [783, 16] width 26 height 26
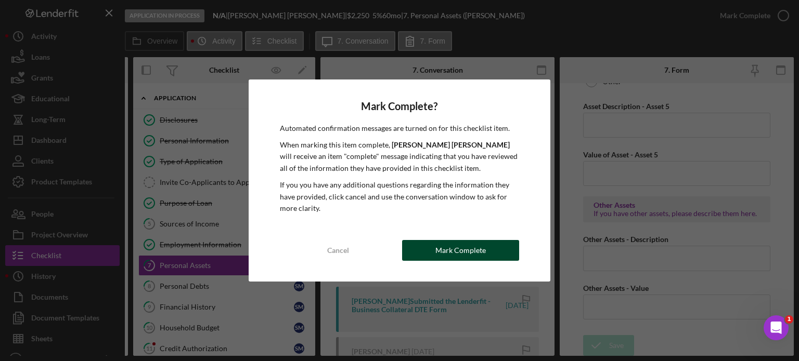
click at [466, 251] on div "Mark Complete" at bounding box center [460, 250] width 50 height 21
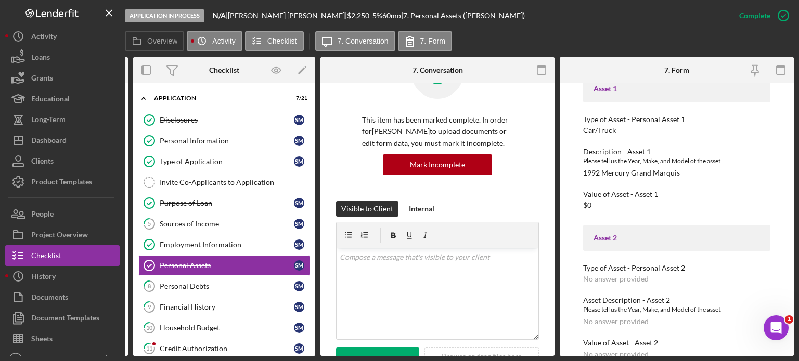
scroll to position [624, 0]
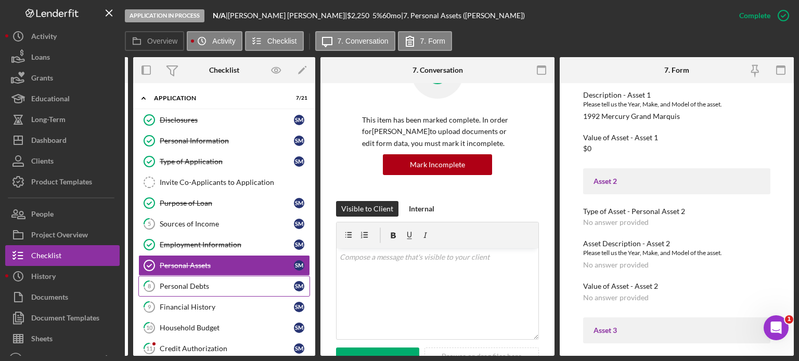
click at [172, 288] on div "Personal Debts" at bounding box center [227, 286] width 134 height 8
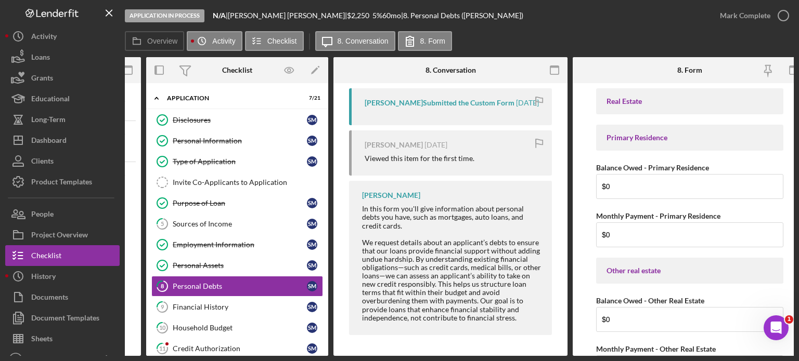
scroll to position [0, 231]
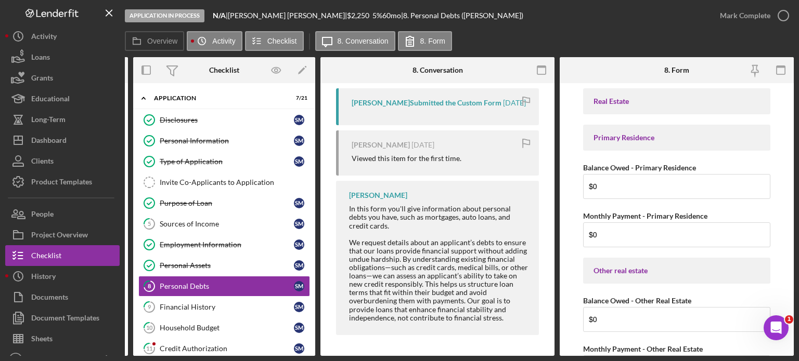
click at [620, 103] on div "Real Estate" at bounding box center [676, 101] width 166 height 8
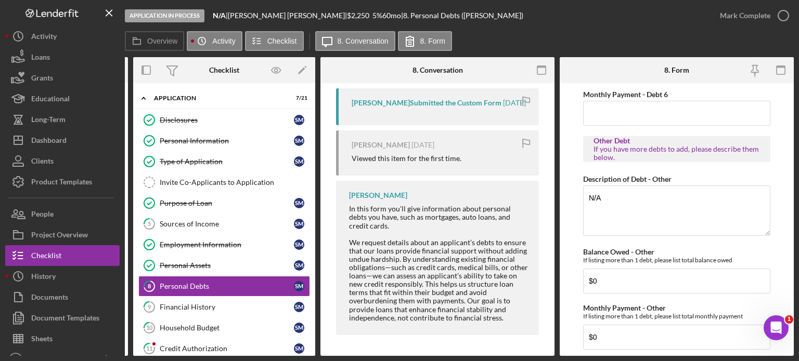
scroll to position [2318, 0]
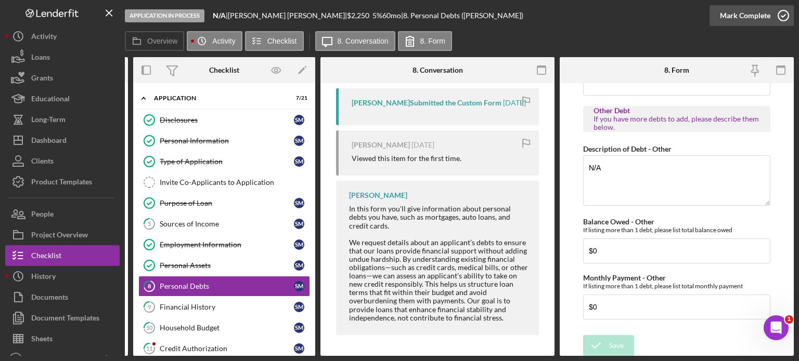
click at [772, 14] on icon "button" at bounding box center [783, 16] width 26 height 26
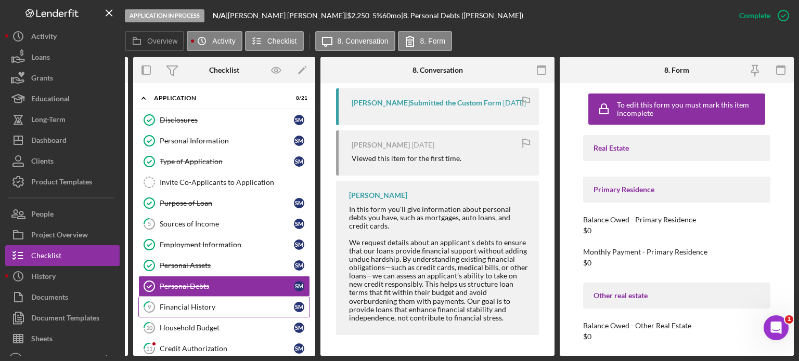
click at [203, 303] on div "Financial History" at bounding box center [227, 307] width 134 height 8
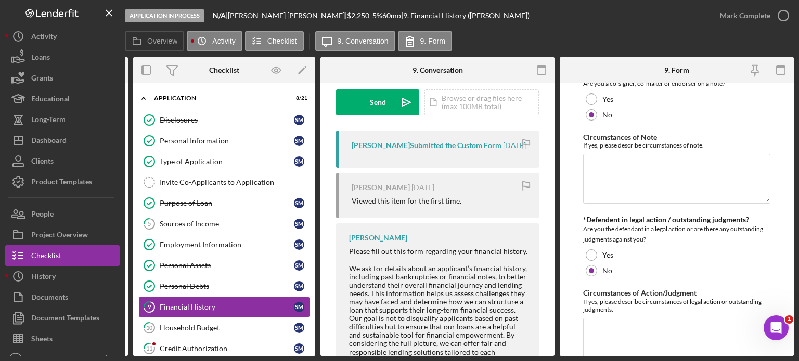
scroll to position [208, 0]
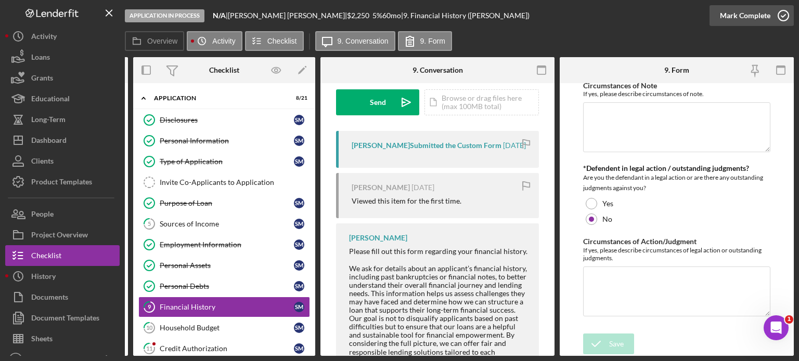
click at [778, 17] on icon "button" at bounding box center [783, 16] width 26 height 26
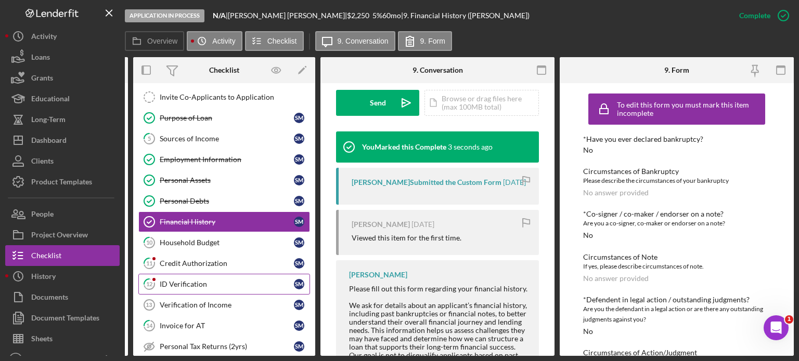
scroll to position [104, 0]
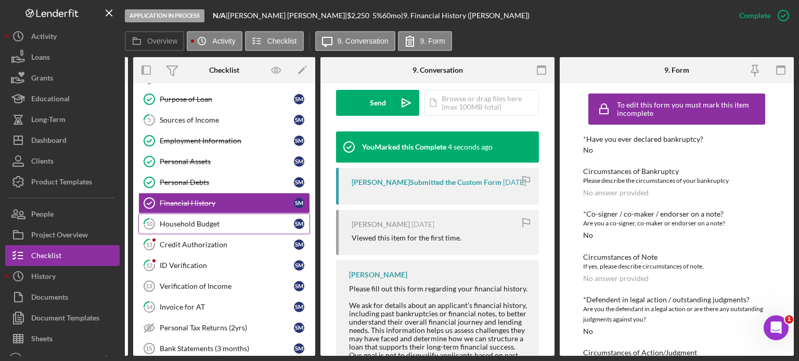
click at [206, 220] on div "Household Budget" at bounding box center [227, 224] width 134 height 8
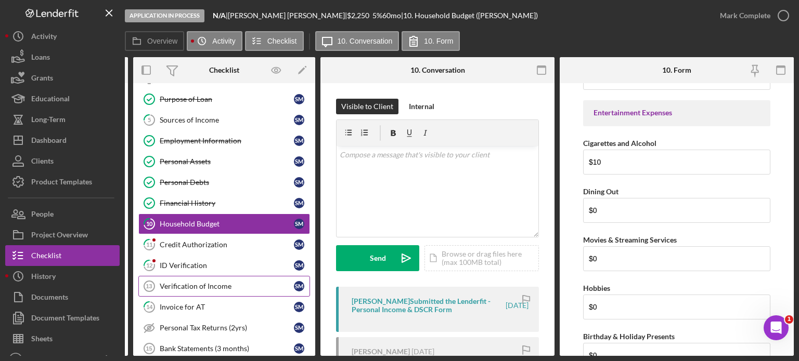
scroll to position [1664, 0]
click at [200, 241] on div "Credit Authorization" at bounding box center [227, 245] width 134 height 8
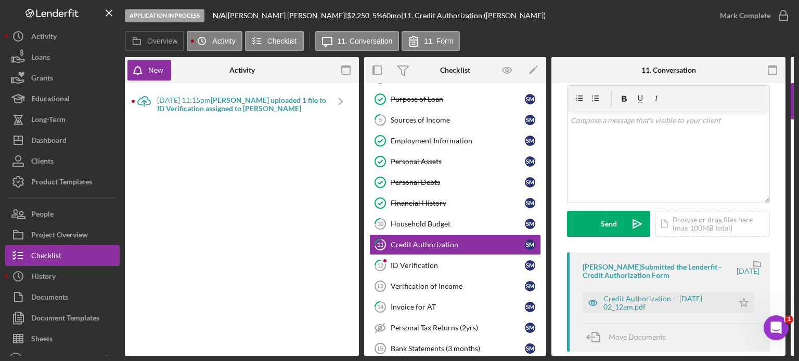
scroll to position [52, 0]
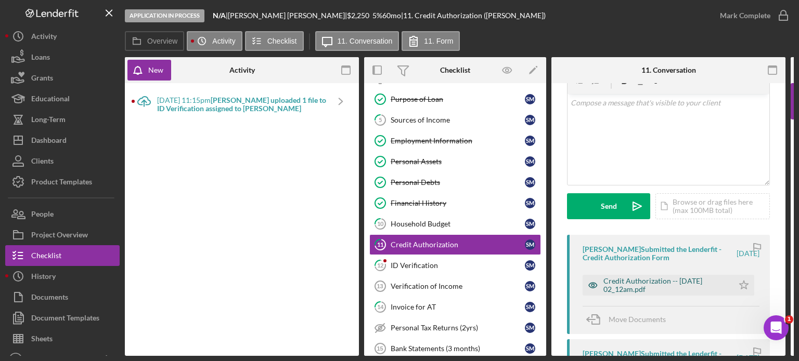
click at [649, 282] on div "Credit Authorization -- [DATE] 02_12am.pdf" at bounding box center [665, 285] width 125 height 17
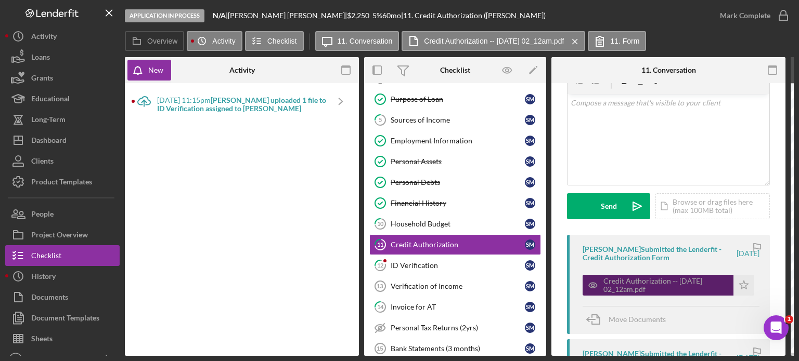
click at [627, 283] on div "Credit Authorization -- [DATE] 02_12am.pdf" at bounding box center [665, 285] width 125 height 17
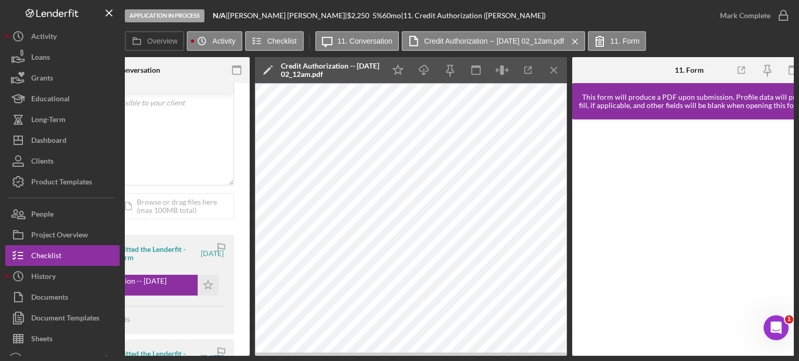
scroll to position [0, 548]
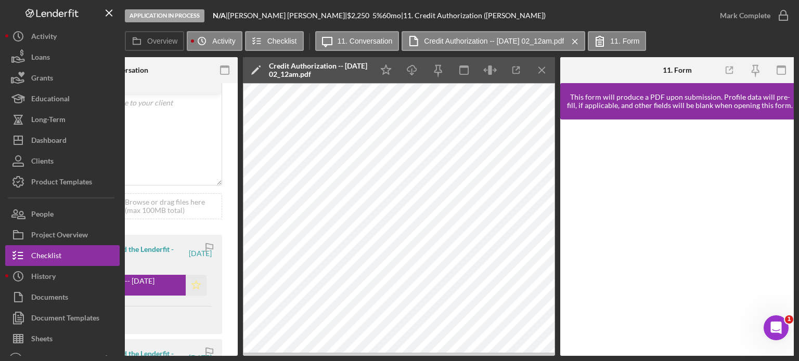
click at [189, 287] on icon "Icon/Star" at bounding box center [196, 285] width 21 height 21
click at [781, 69] on icon "button" at bounding box center [781, 70] width 23 height 23
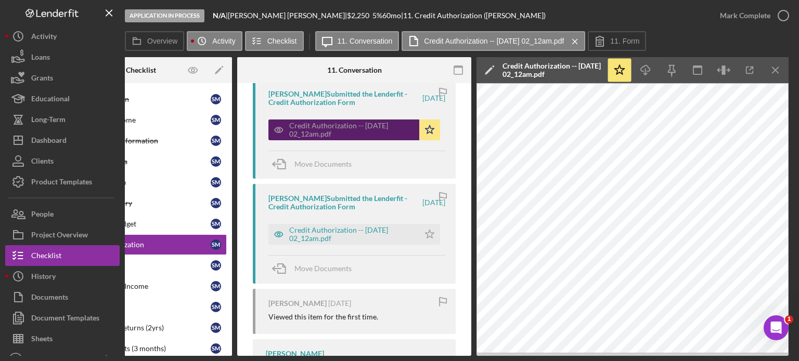
scroll to position [208, 0]
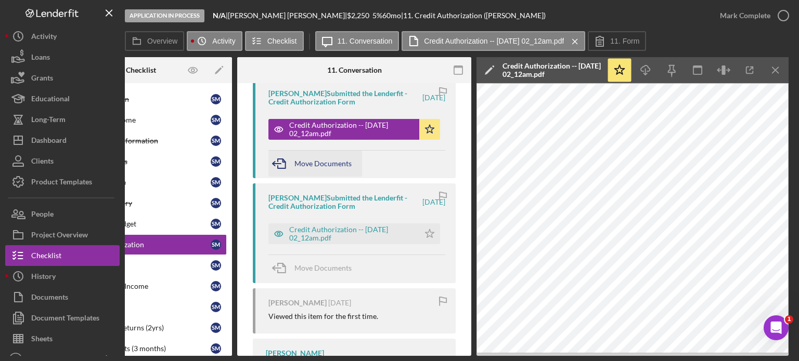
click at [323, 164] on span "Move Documents" at bounding box center [322, 163] width 57 height 9
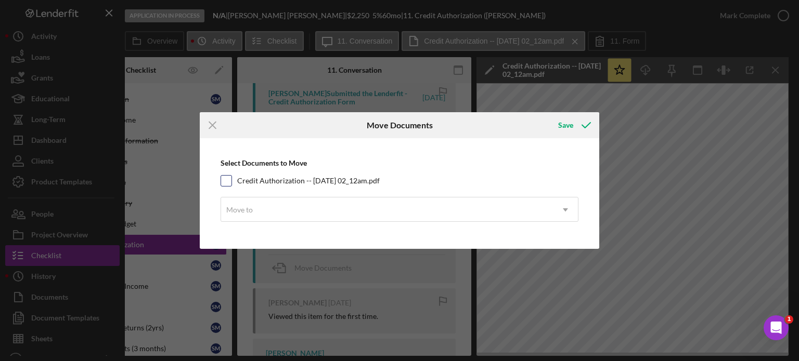
click at [226, 180] on input "Credit Authorization -- [DATE] 02_12am.pdf" at bounding box center [226, 181] width 10 height 10
checkbox input "true"
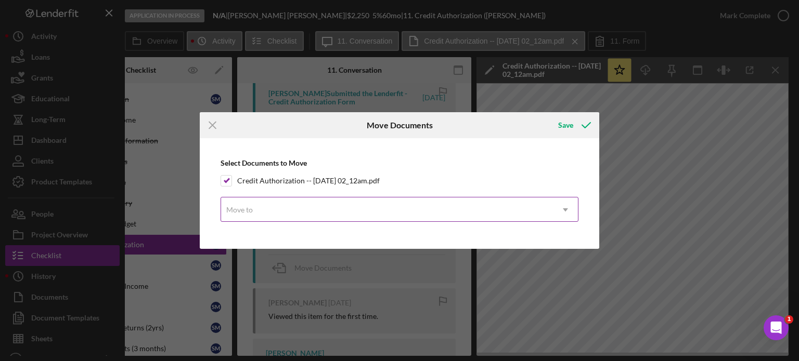
click at [329, 212] on div "Move to" at bounding box center [387, 210] width 332 height 24
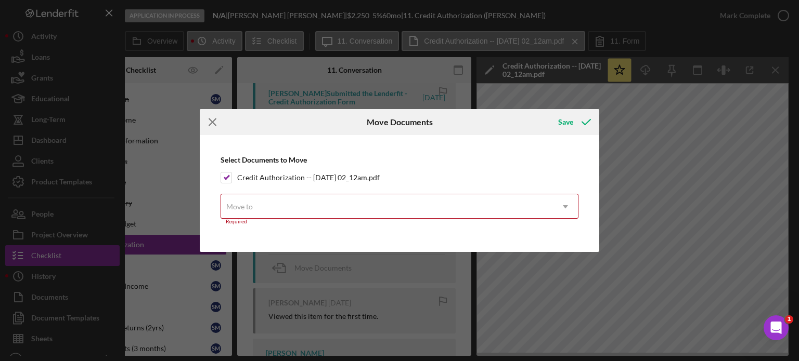
click at [217, 123] on icon "Icon/Menu Close" at bounding box center [213, 122] width 26 height 26
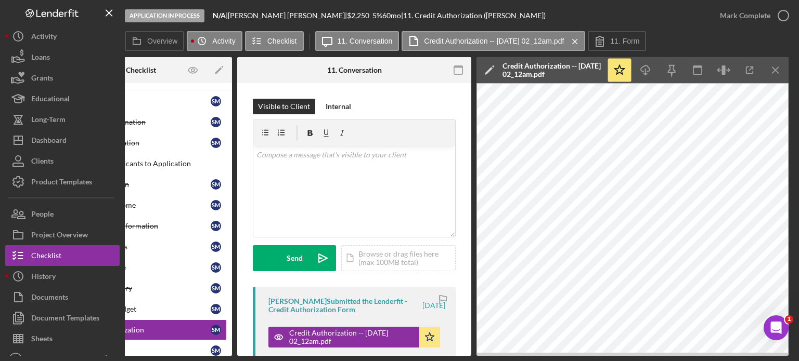
scroll to position [0, 0]
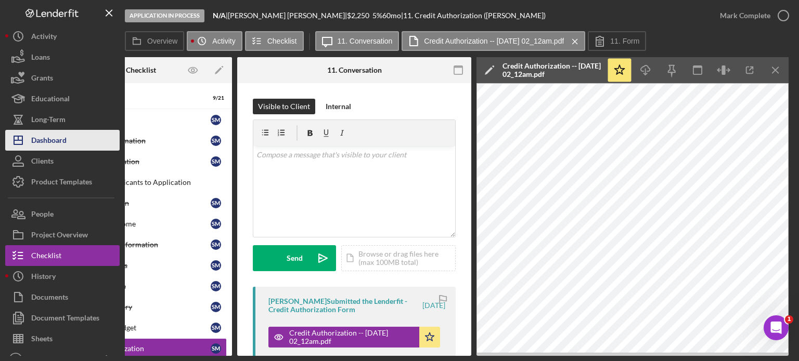
click at [61, 137] on div "Dashboard" at bounding box center [48, 141] width 35 height 23
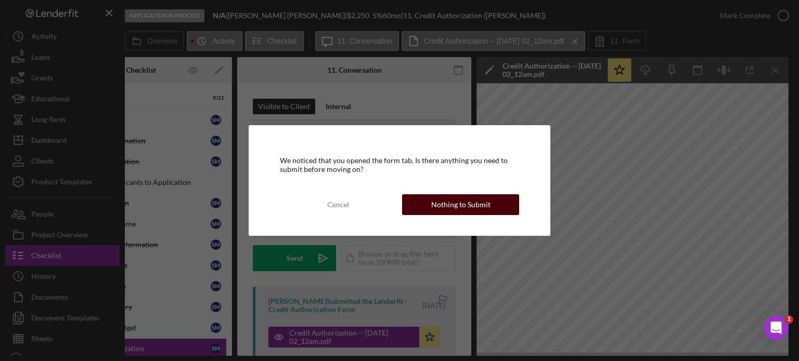
click at [460, 201] on div "Nothing to Submit" at bounding box center [460, 204] width 59 height 21
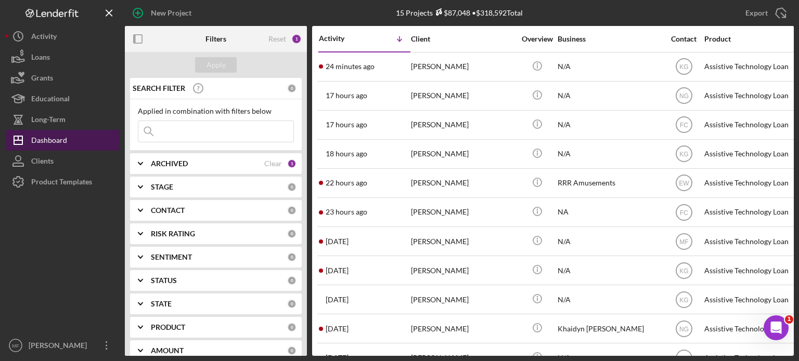
click at [58, 142] on div "Dashboard" at bounding box center [49, 141] width 36 height 23
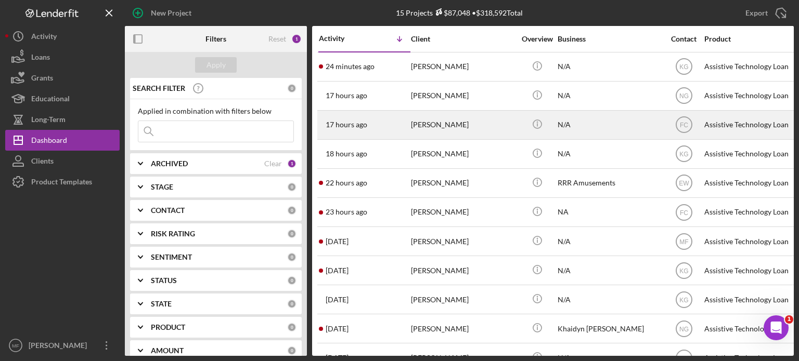
click at [443, 124] on div "[PERSON_NAME]" at bounding box center [463, 125] width 104 height 28
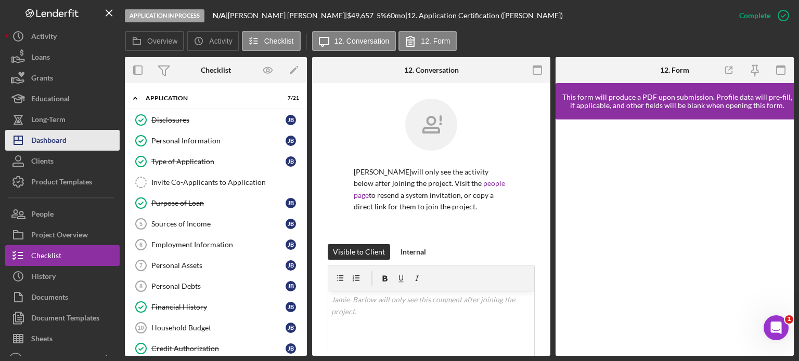
click at [49, 139] on div "Dashboard" at bounding box center [48, 141] width 35 height 23
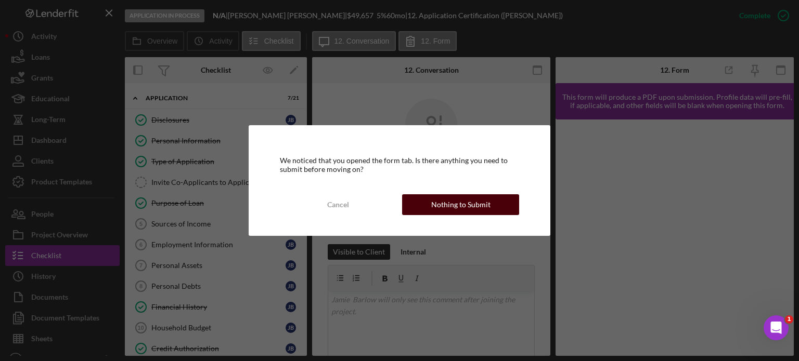
click at [483, 203] on div "Nothing to Submit" at bounding box center [460, 204] width 59 height 21
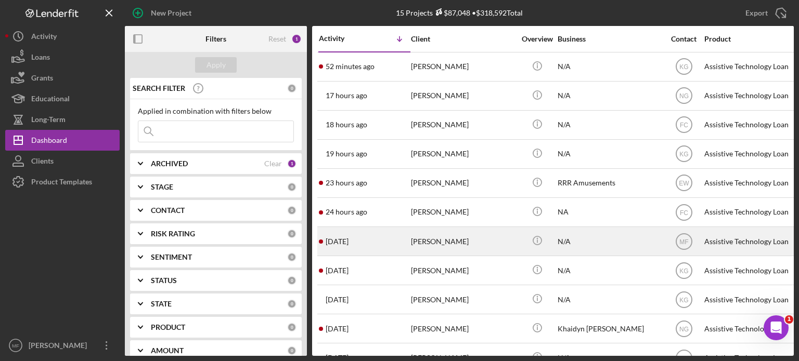
scroll to position [52, 0]
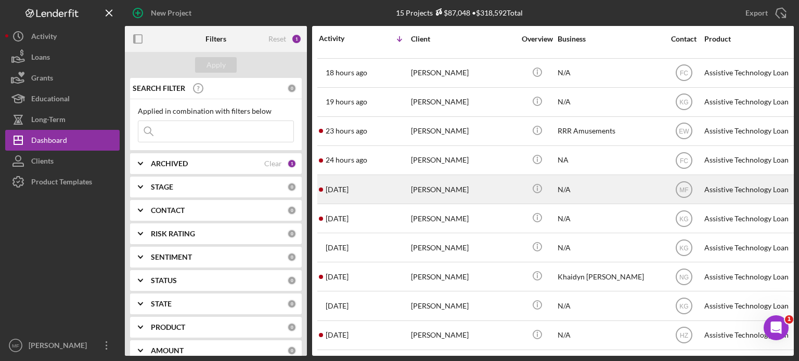
click at [445, 188] on div "[PERSON_NAME]" at bounding box center [463, 190] width 104 height 28
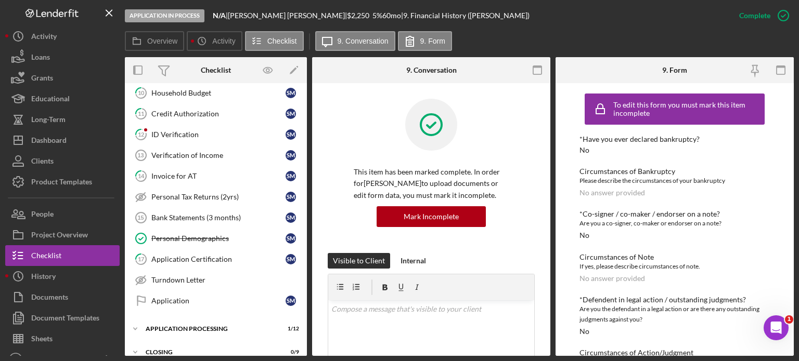
scroll to position [266, 0]
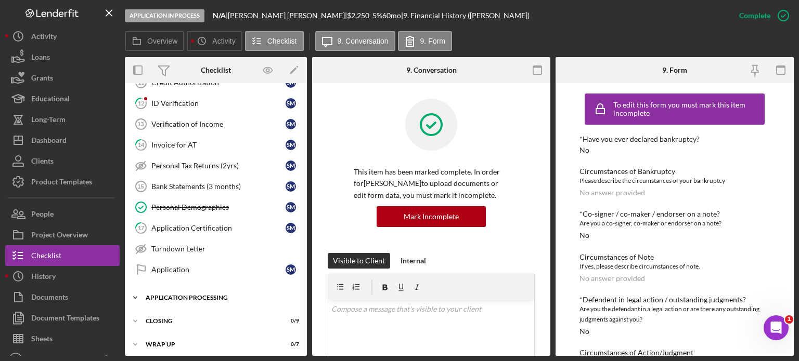
click at [210, 295] on div "Application Processing" at bounding box center [220, 298] width 148 height 6
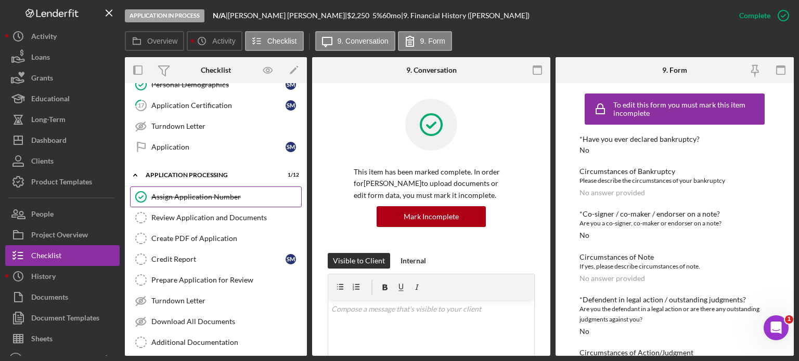
scroll to position [422, 0]
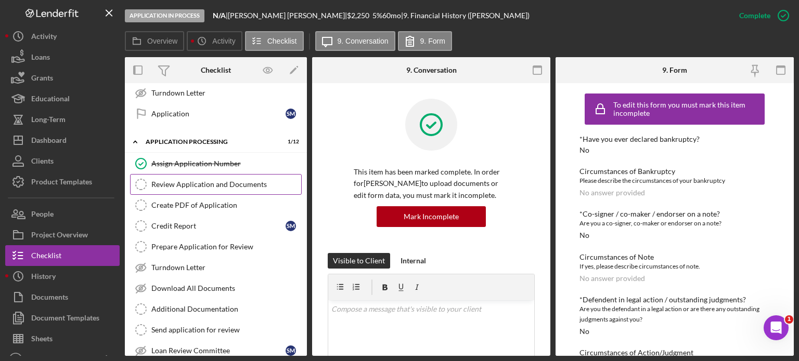
click at [195, 180] on div "Review Application and Documents" at bounding box center [226, 184] width 150 height 8
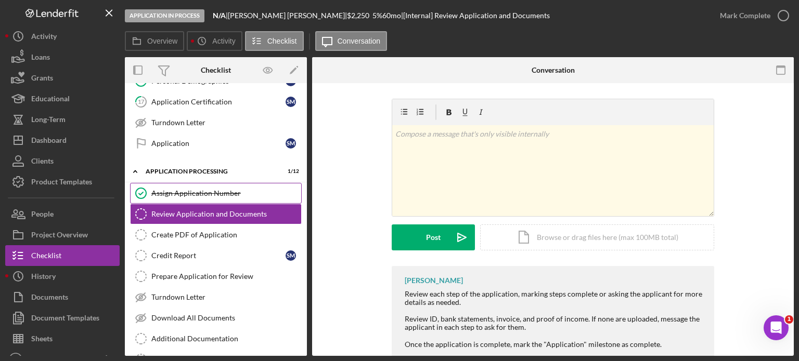
scroll to position [416, 0]
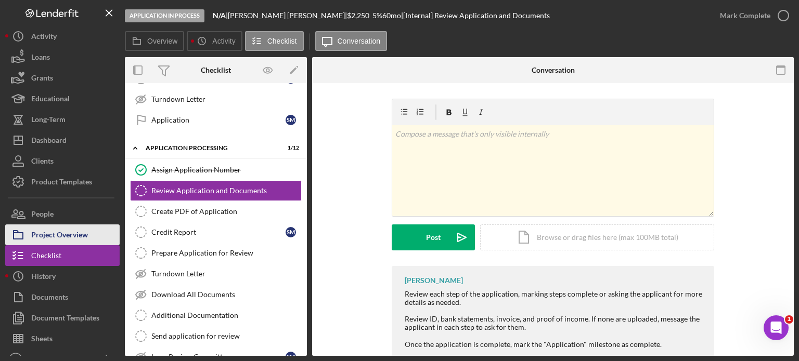
click at [60, 232] on div "Project Overview" at bounding box center [59, 236] width 57 height 23
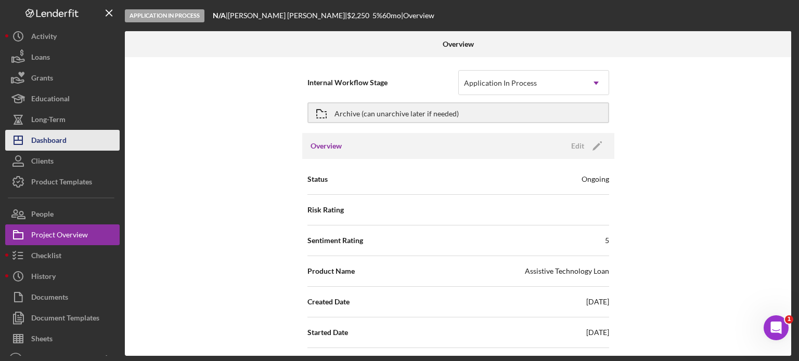
click at [59, 142] on div "Dashboard" at bounding box center [48, 141] width 35 height 23
